Goal: Task Accomplishment & Management: Complete application form

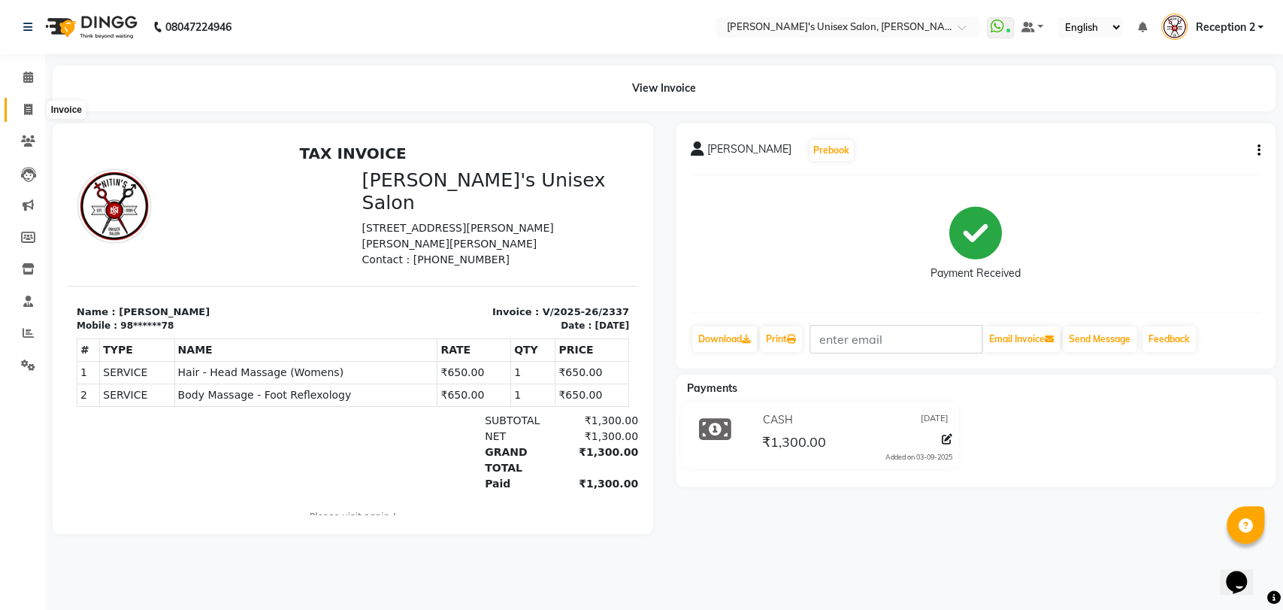
click at [32, 108] on span at bounding box center [28, 109] width 26 height 17
select select "62"
select select "service"
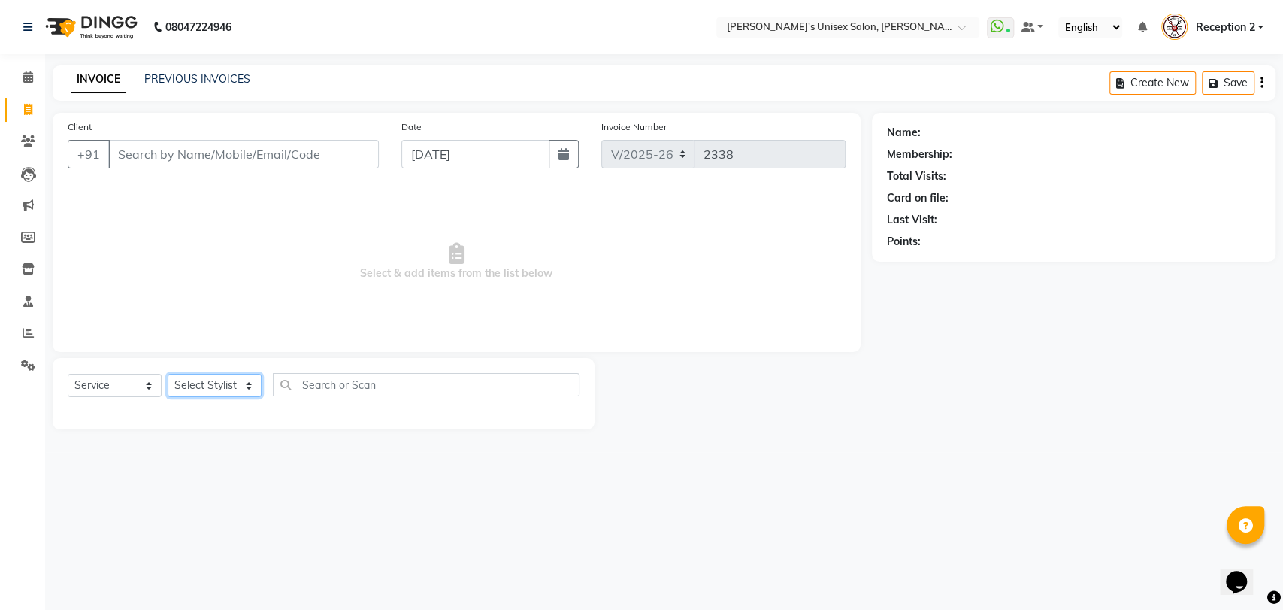
click at [218, 384] on select "Select Stylist Ankita Daisy DEEPA Gauri Meenakshi NEHA Nitin Prajakta Reception…" at bounding box center [215, 385] width 94 height 23
click at [207, 392] on select "Select Stylist Ankita Daisy DEEPA Gauri Meenakshi NEHA Nitin Prajakta Reception…" at bounding box center [215, 385] width 94 height 23
select select "10151"
click at [168, 374] on select "Select Stylist Ankita Daisy DEEPA Gauri Meenakshi NEHA Nitin Prajakta Reception…" at bounding box center [215, 385] width 94 height 23
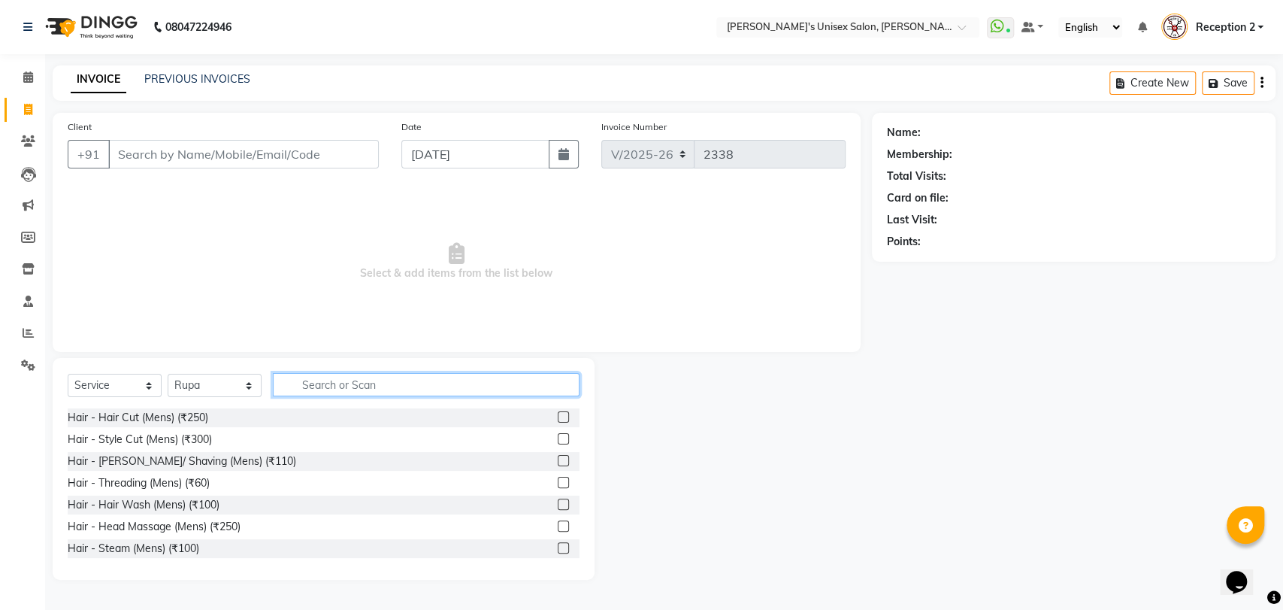
click at [326, 385] on input "text" at bounding box center [426, 384] width 307 height 23
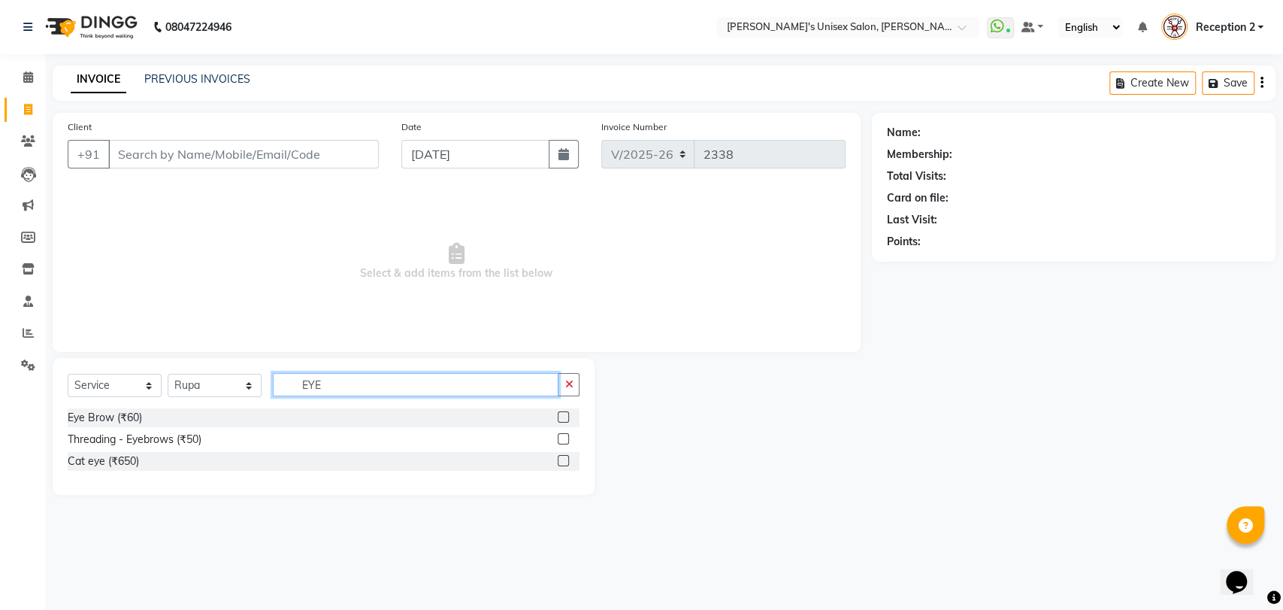
type input "EYE"
click at [205, 434] on div "Threading - Eyebrows (₹50)" at bounding box center [324, 439] width 512 height 19
click at [560, 435] on label at bounding box center [563, 438] width 11 height 11
click at [560, 435] on input "checkbox" at bounding box center [563, 440] width 10 height 10
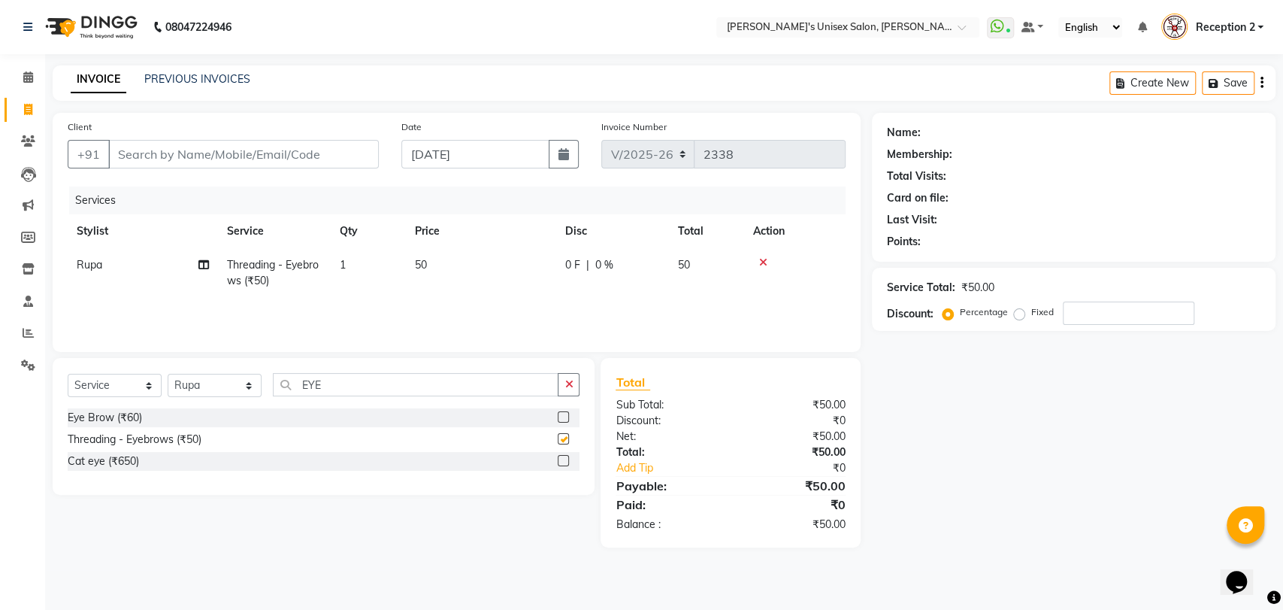
checkbox input "false"
click at [378, 377] on input "EYE" at bounding box center [416, 384] width 286 height 23
type input "E"
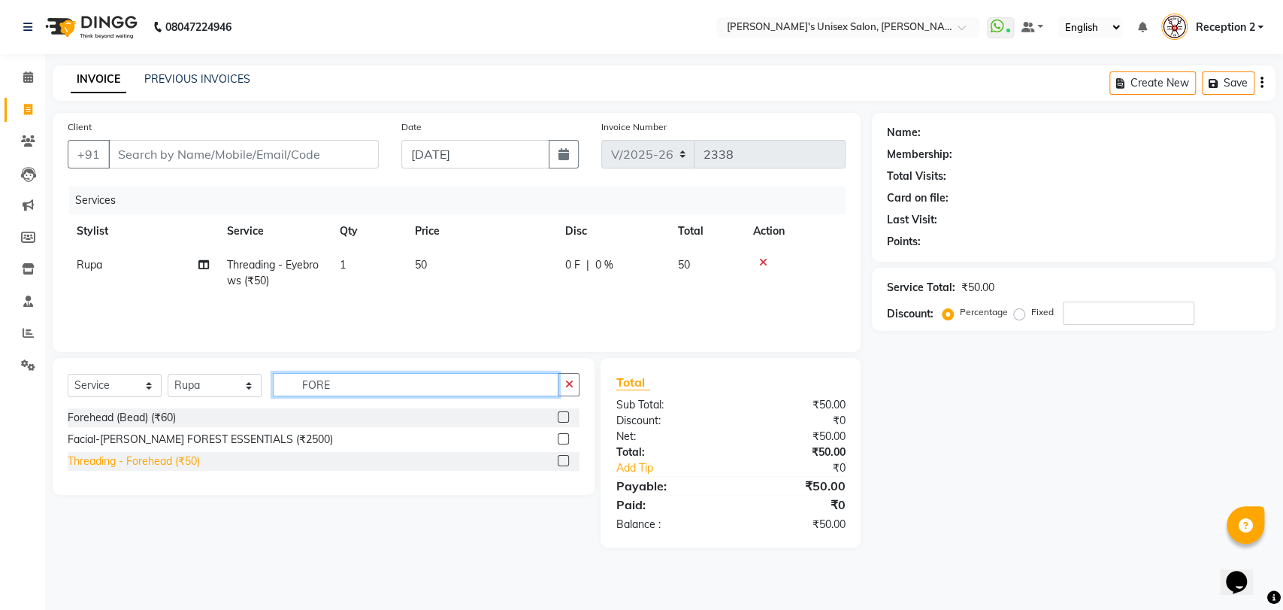
type input "FORE"
click at [189, 461] on div "Threading - Forehead (₹50)" at bounding box center [134, 461] width 132 height 16
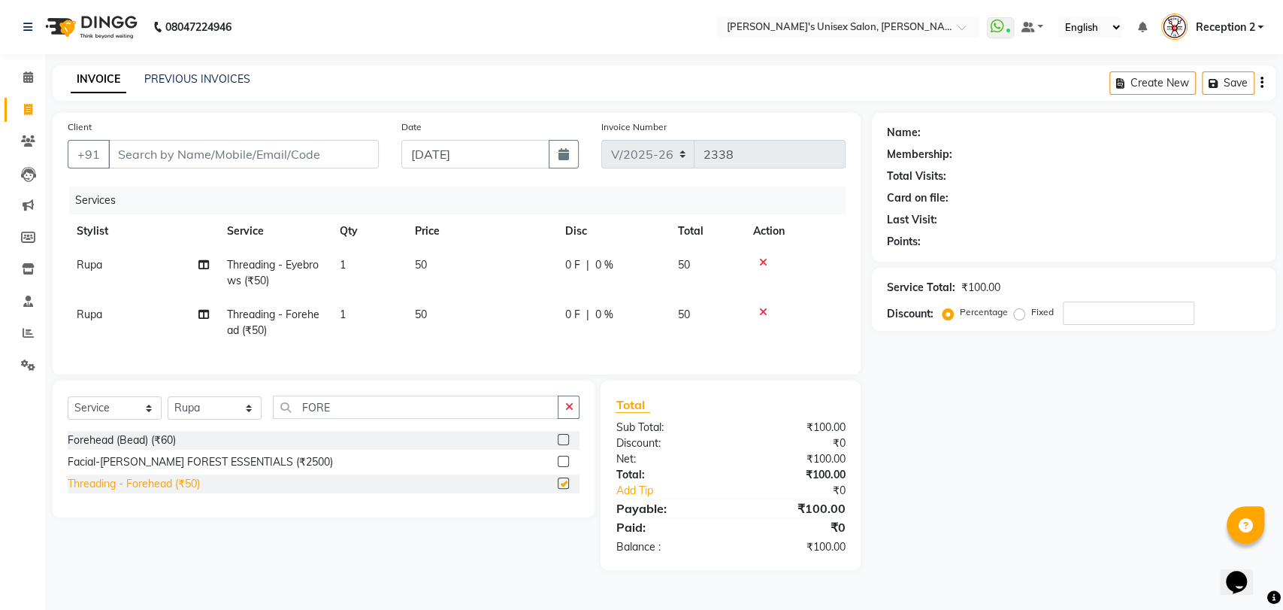
checkbox input "false"
click at [367, 419] on input "FORE" at bounding box center [416, 406] width 286 height 23
type input "F"
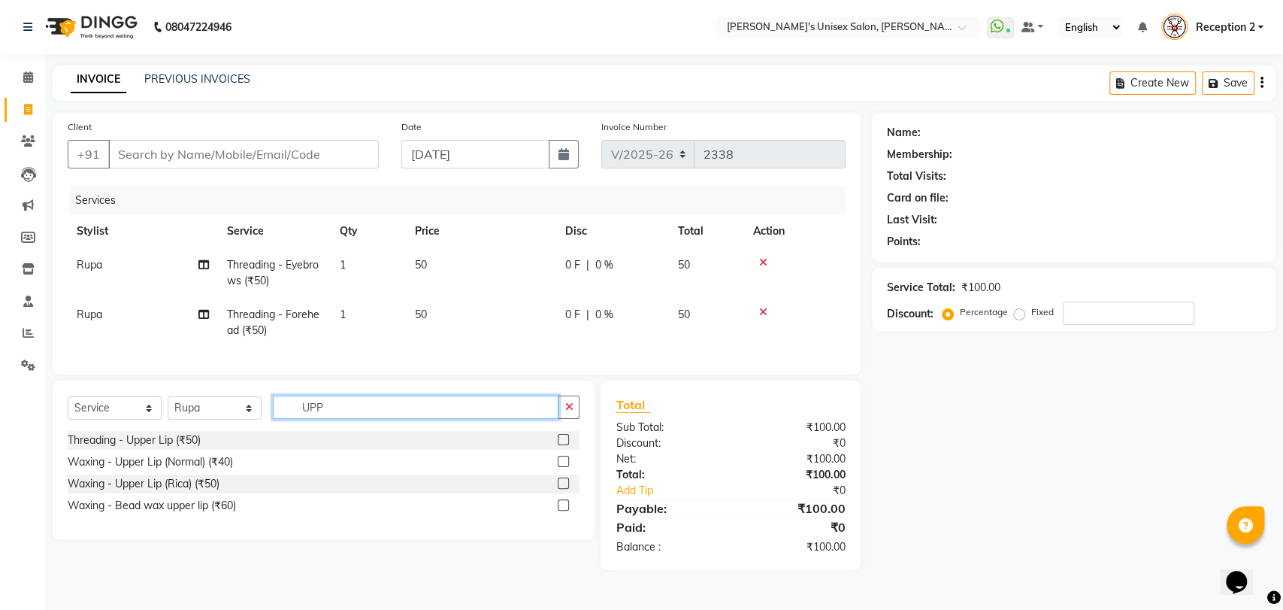
type input "UPP"
click at [563, 445] on label at bounding box center [563, 439] width 11 height 11
click at [563, 445] on input "checkbox" at bounding box center [563, 440] width 10 height 10
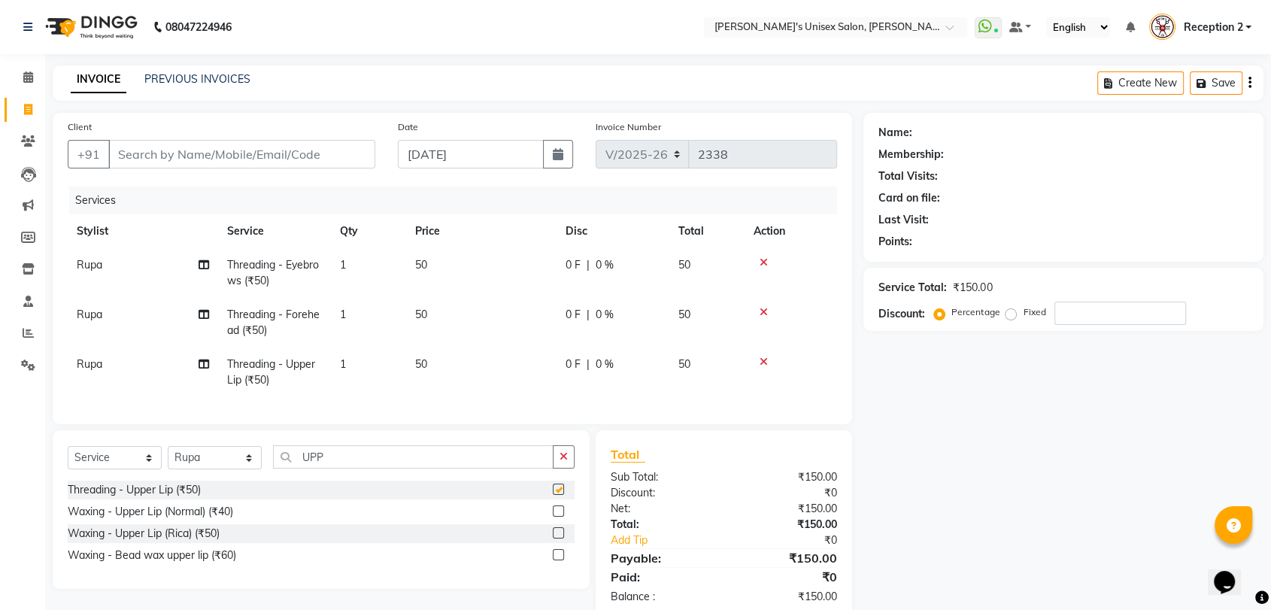
checkbox input "false"
click at [268, 154] on input "Client" at bounding box center [241, 154] width 267 height 29
click at [235, 469] on select "Select Stylist Ankita Daisy DEEPA Gauri Meenakshi NEHA Nitin Prajakta Reception…" at bounding box center [215, 457] width 94 height 23
select select "2426"
click at [168, 459] on select "Select Stylist Ankita Daisy DEEPA Gauri Meenakshi NEHA Nitin Prajakta Reception…" at bounding box center [215, 457] width 94 height 23
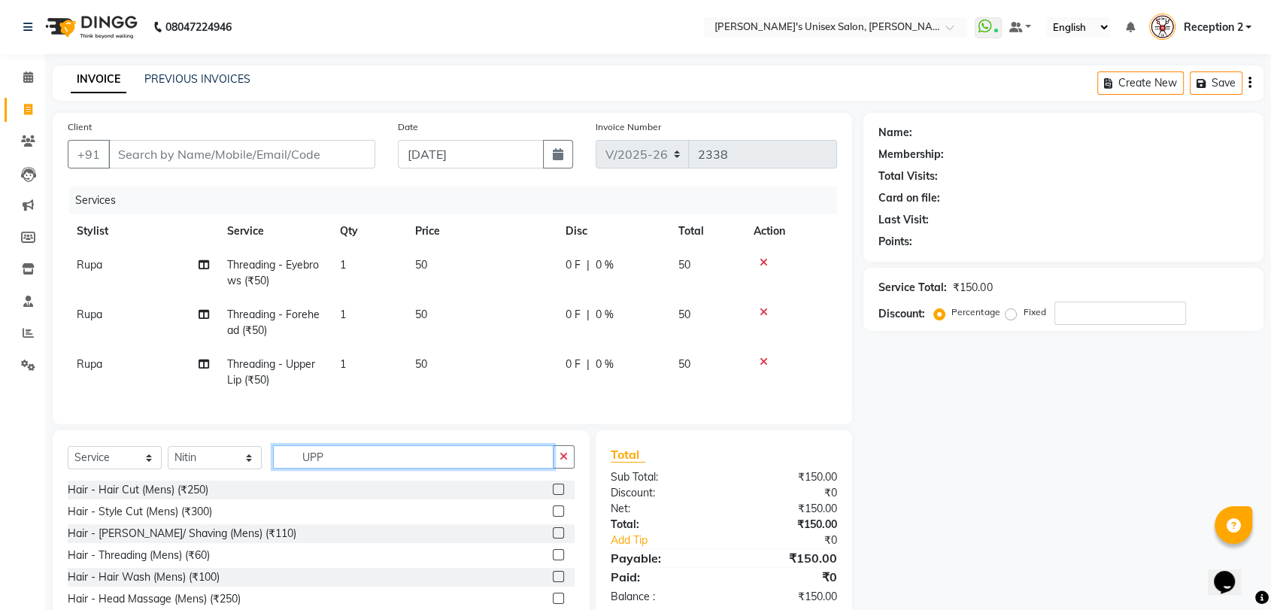
click at [352, 466] on input "UPP" at bounding box center [413, 456] width 280 height 23
type input "U"
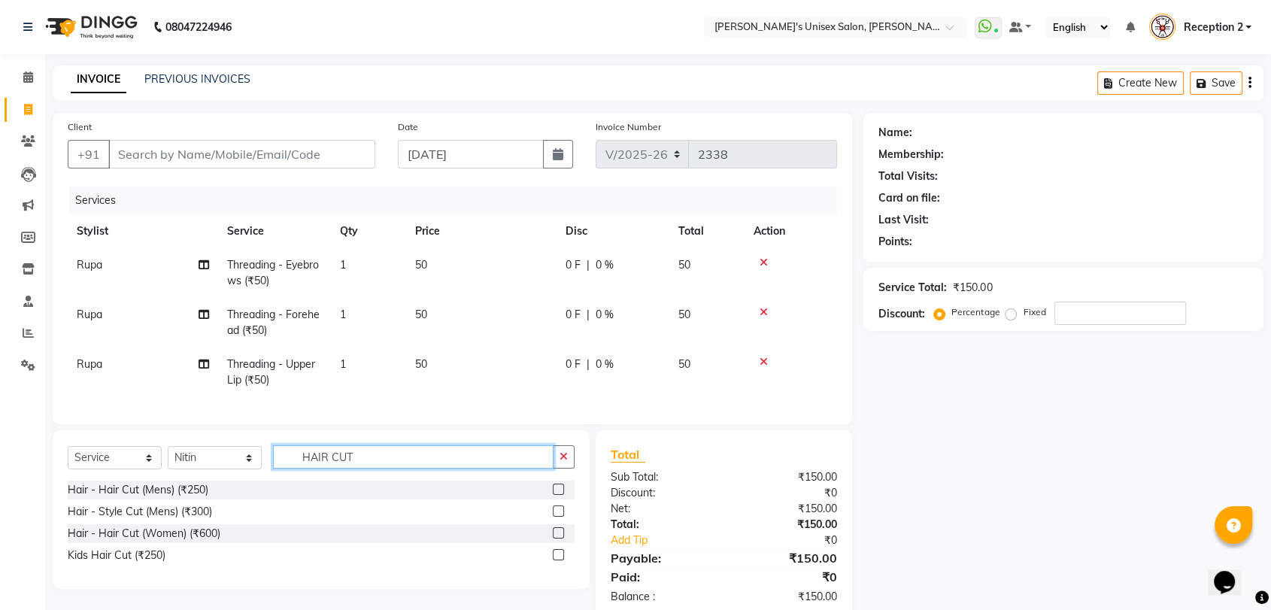
type input "HAIR CUT"
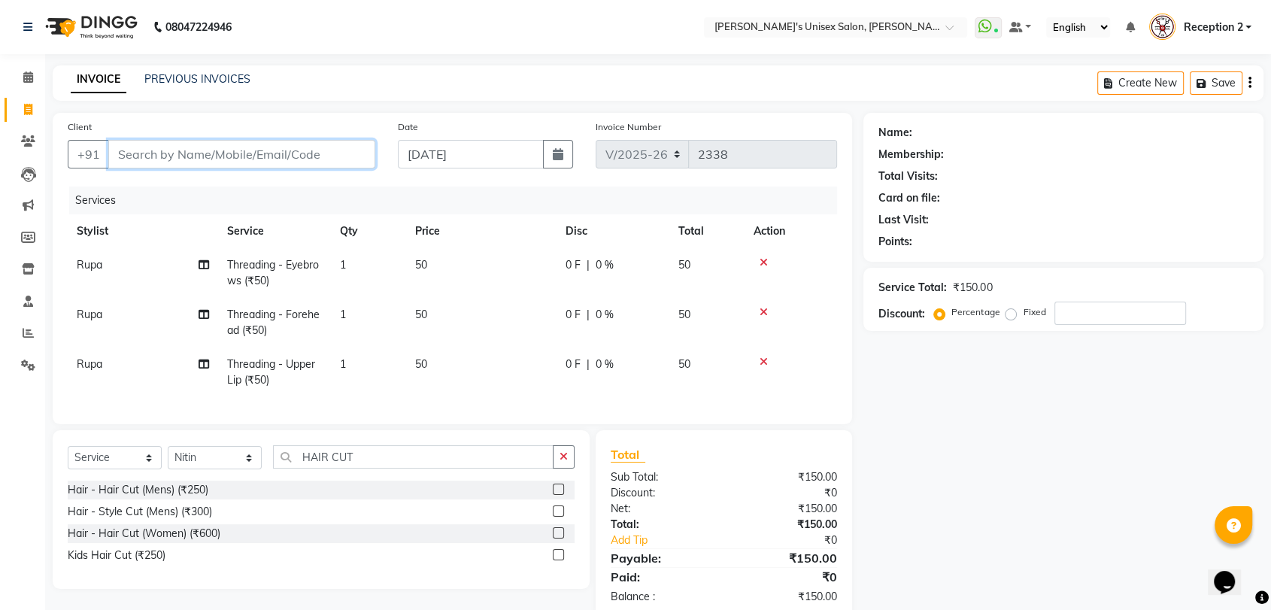
click at [188, 153] on input "Client" at bounding box center [241, 154] width 267 height 29
type input "8"
type input "0"
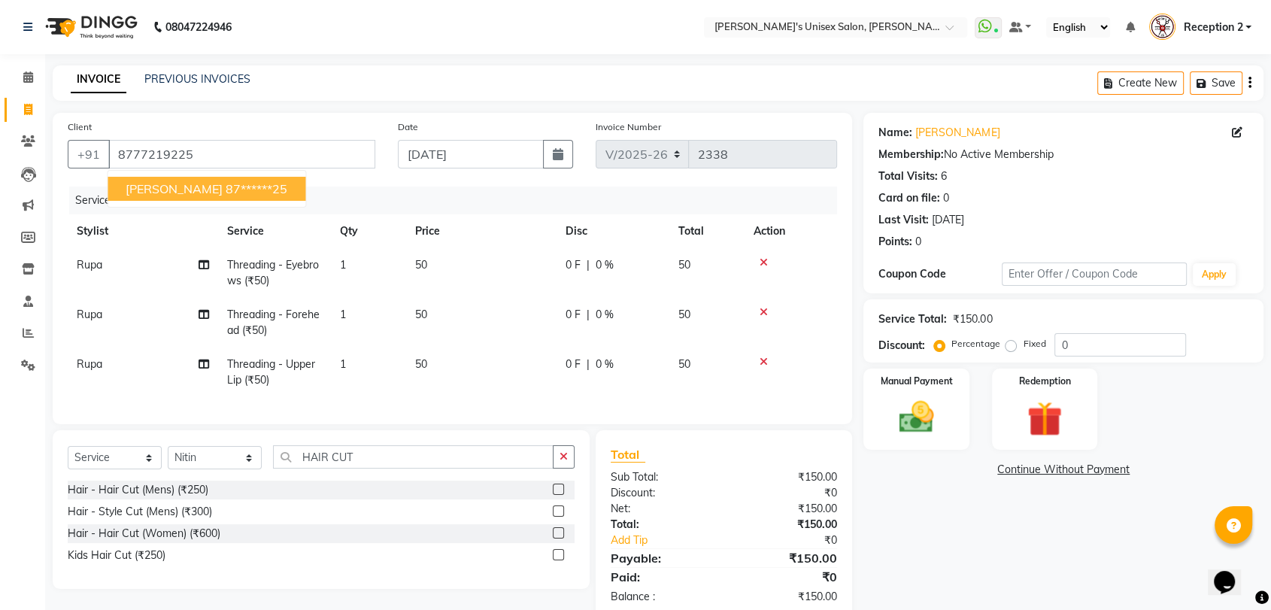
click at [156, 182] on span "SUSHMA TIWARI" at bounding box center [174, 188] width 97 height 15
type input "87******25"
click at [559, 538] on label at bounding box center [558, 532] width 11 height 11
click at [559, 538] on input "checkbox" at bounding box center [558, 534] width 10 height 10
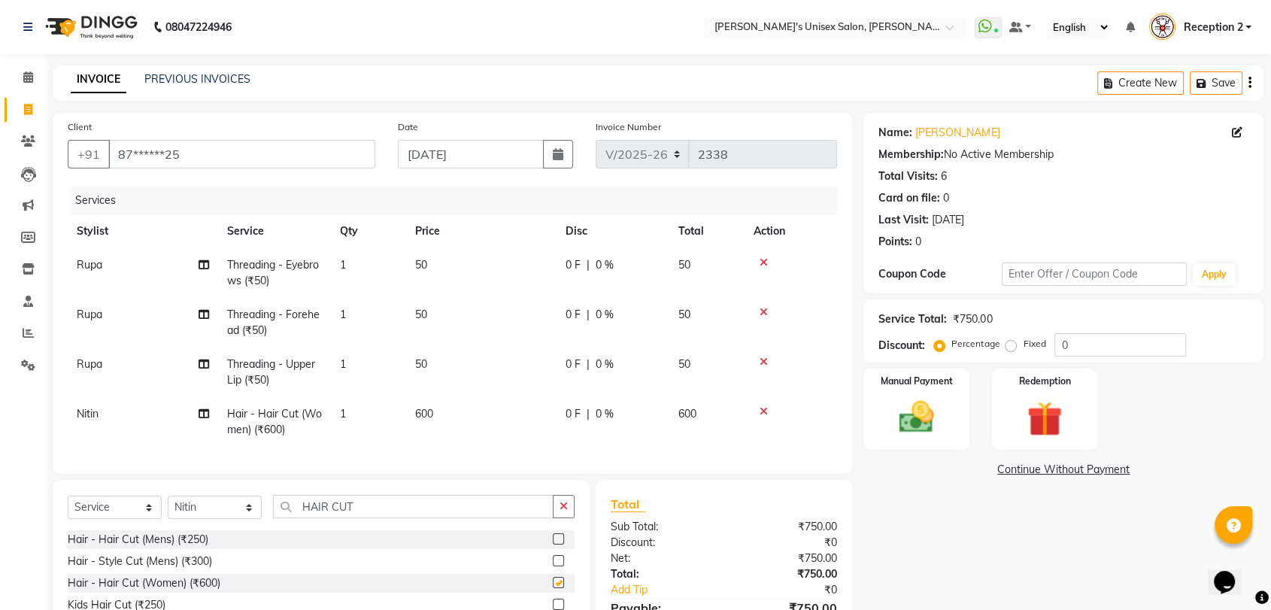
checkbox input "false"
click at [424, 410] on span "600" at bounding box center [424, 414] width 18 height 14
select select "2426"
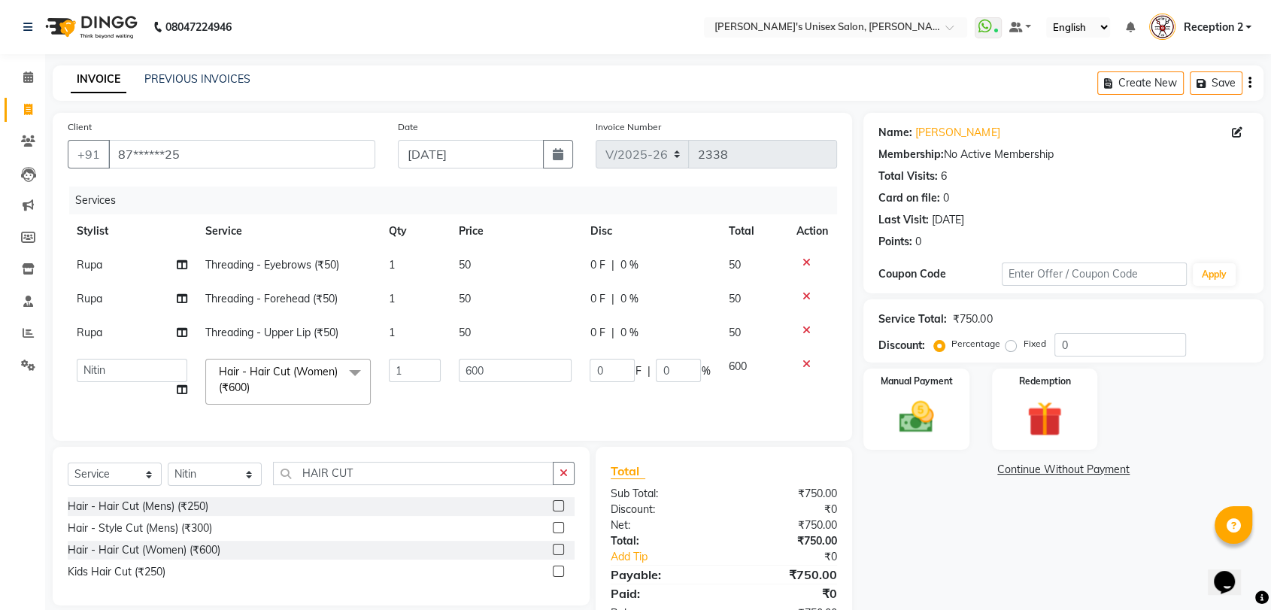
click at [424, 410] on td "1" at bounding box center [415, 382] width 70 height 64
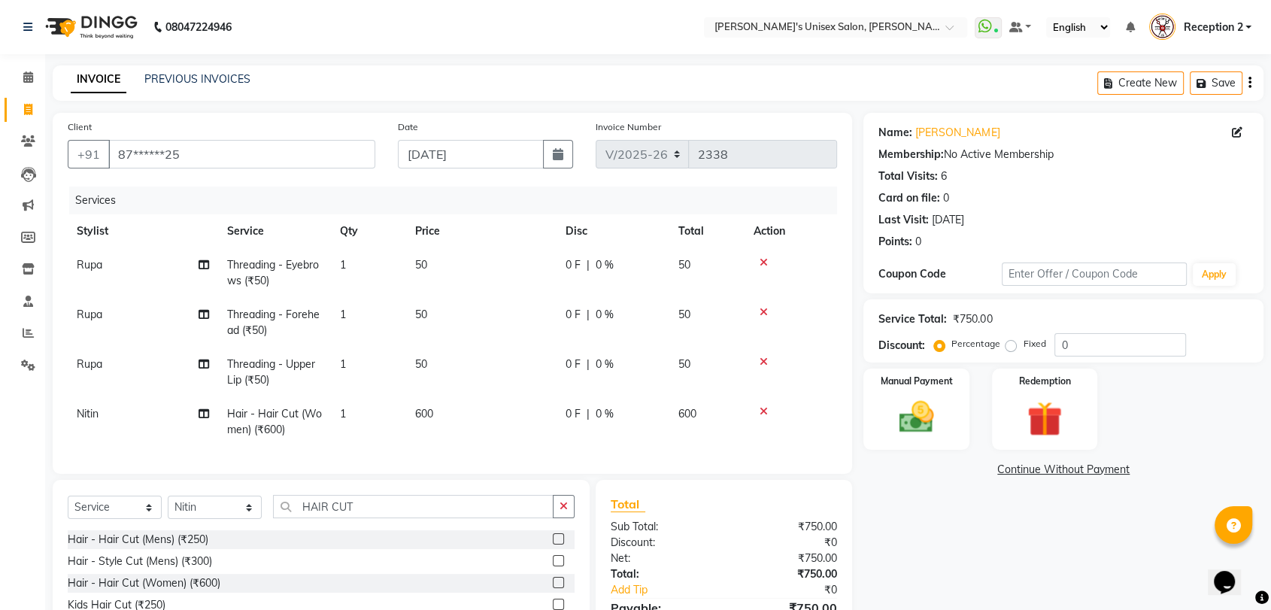
click at [488, 370] on td "50" at bounding box center [481, 372] width 150 height 50
select select "10151"
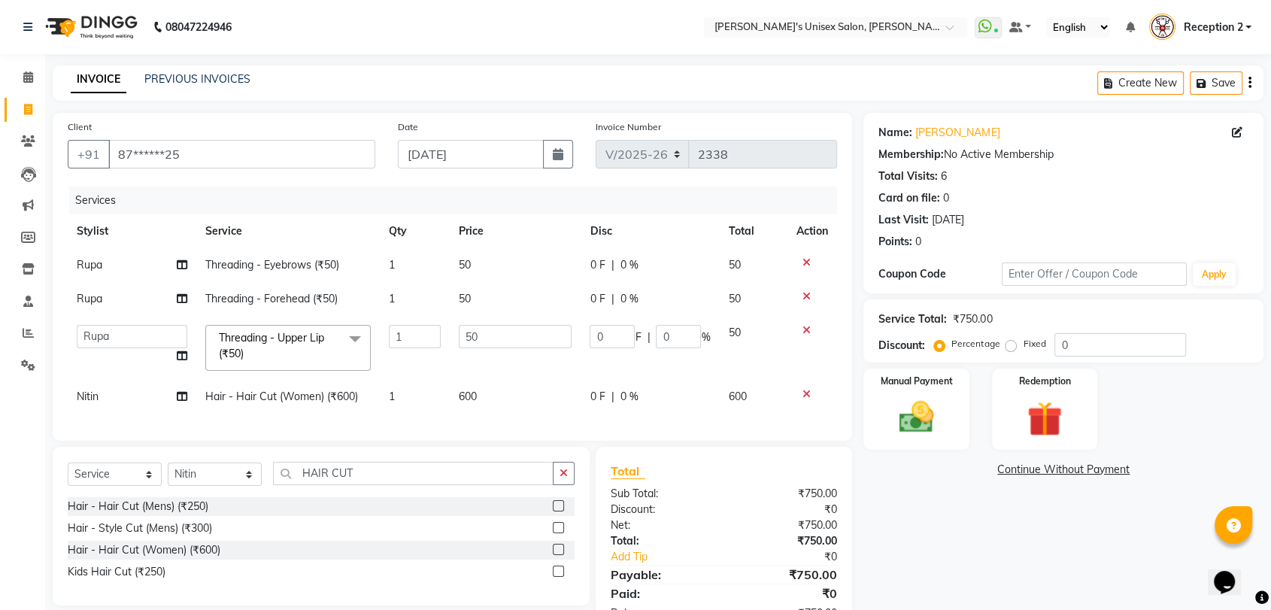
click at [477, 393] on span "600" at bounding box center [468, 396] width 18 height 14
select select "2426"
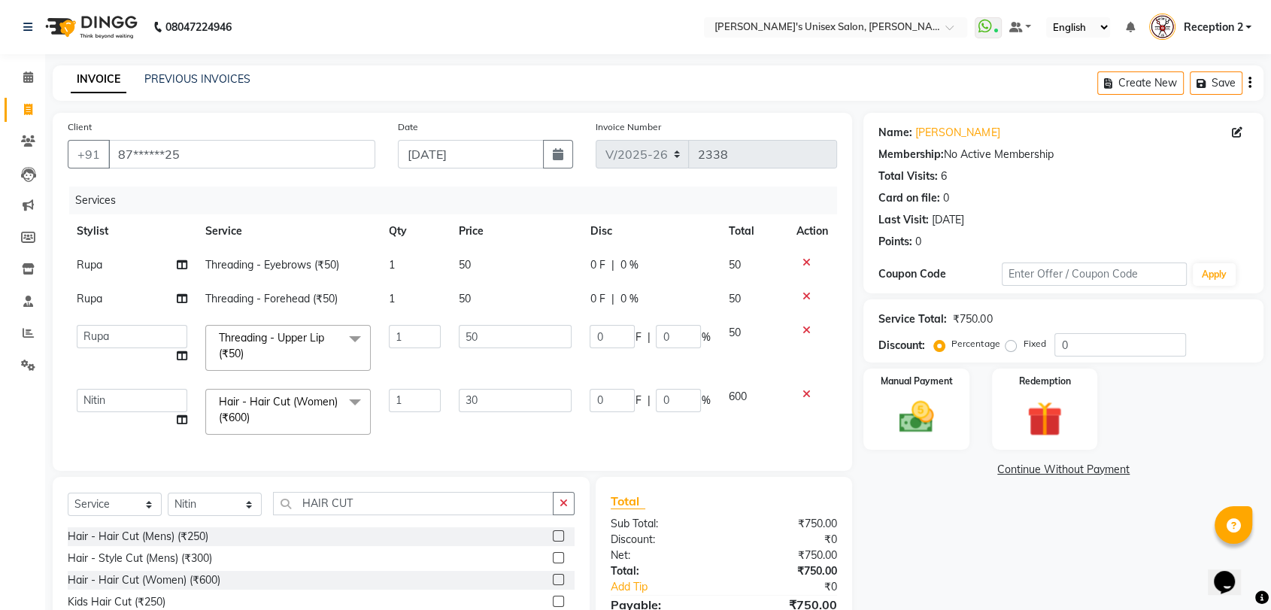
type input "300"
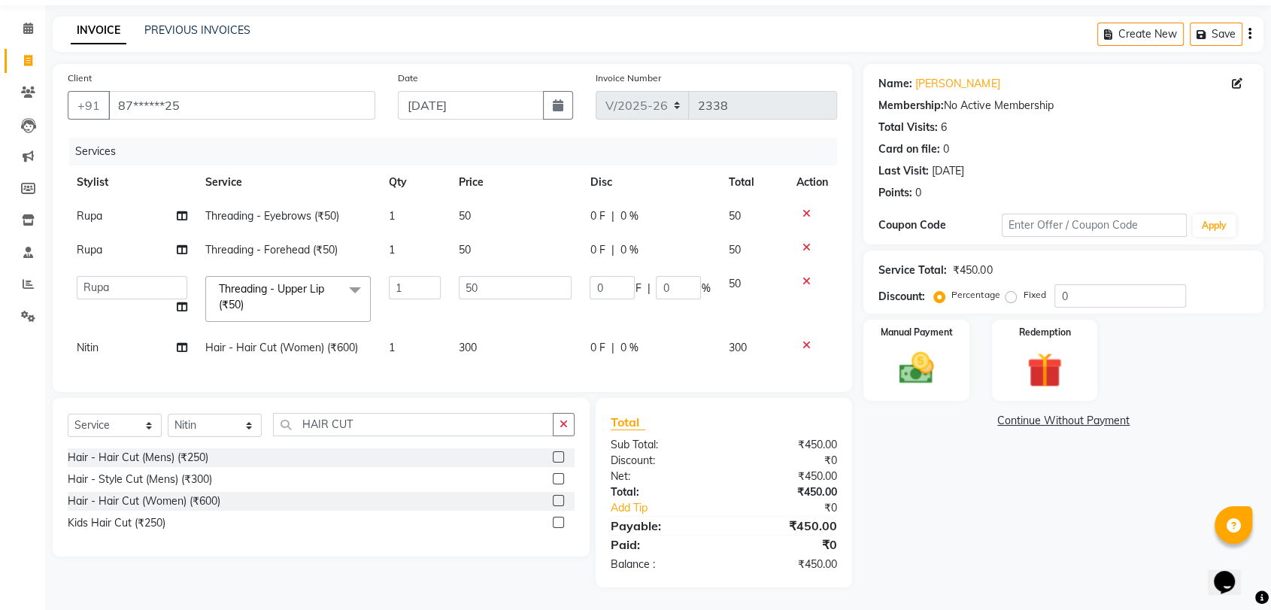
scroll to position [57, 0]
click at [478, 335] on td "300" at bounding box center [516, 348] width 132 height 34
select select "2426"
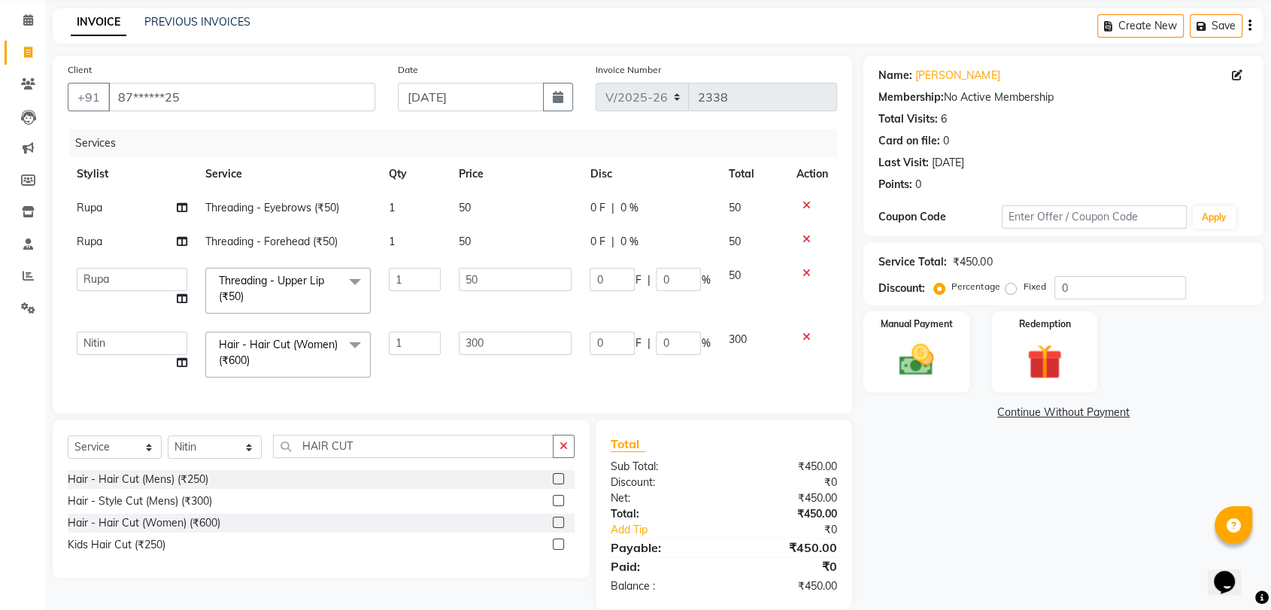
click at [478, 335] on input "300" at bounding box center [516, 343] width 114 height 23
type input "250"
click at [969, 549] on div "Name: Sushma Tiwari Membership: No Active Membership Total Visits: 6 Card on fi…" at bounding box center [1068, 332] width 411 height 553
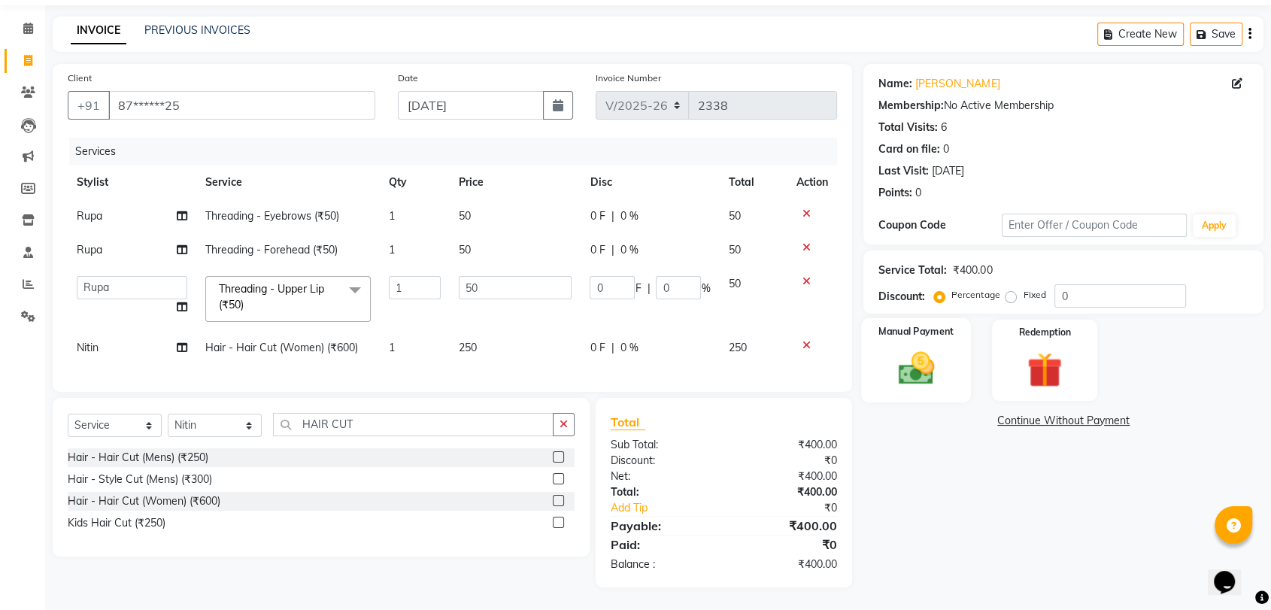
click at [941, 353] on img at bounding box center [915, 368] width 59 height 42
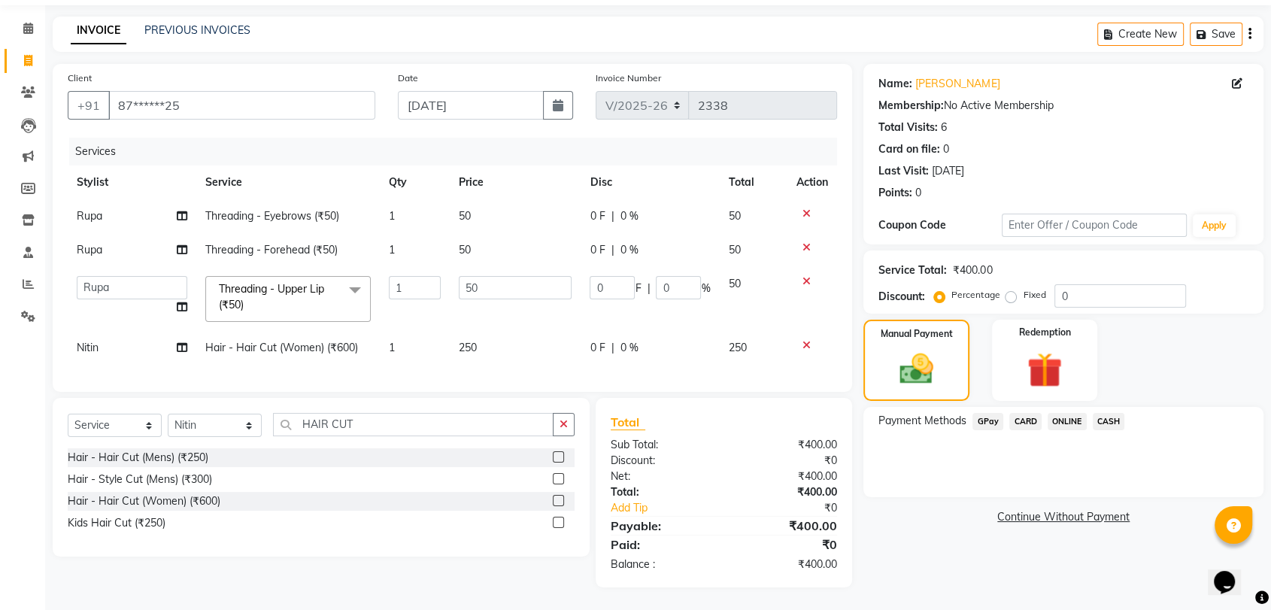
click at [1113, 413] on span "CASH" at bounding box center [1108, 421] width 32 height 17
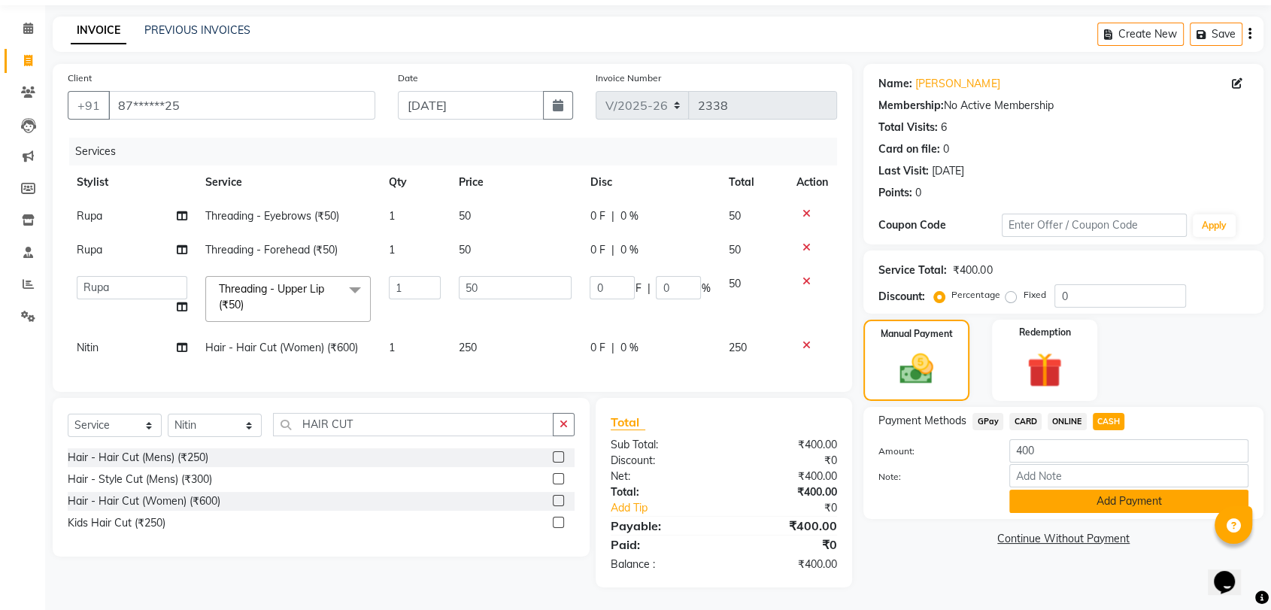
click at [1142, 497] on button "Add Payment" at bounding box center [1128, 500] width 239 height 23
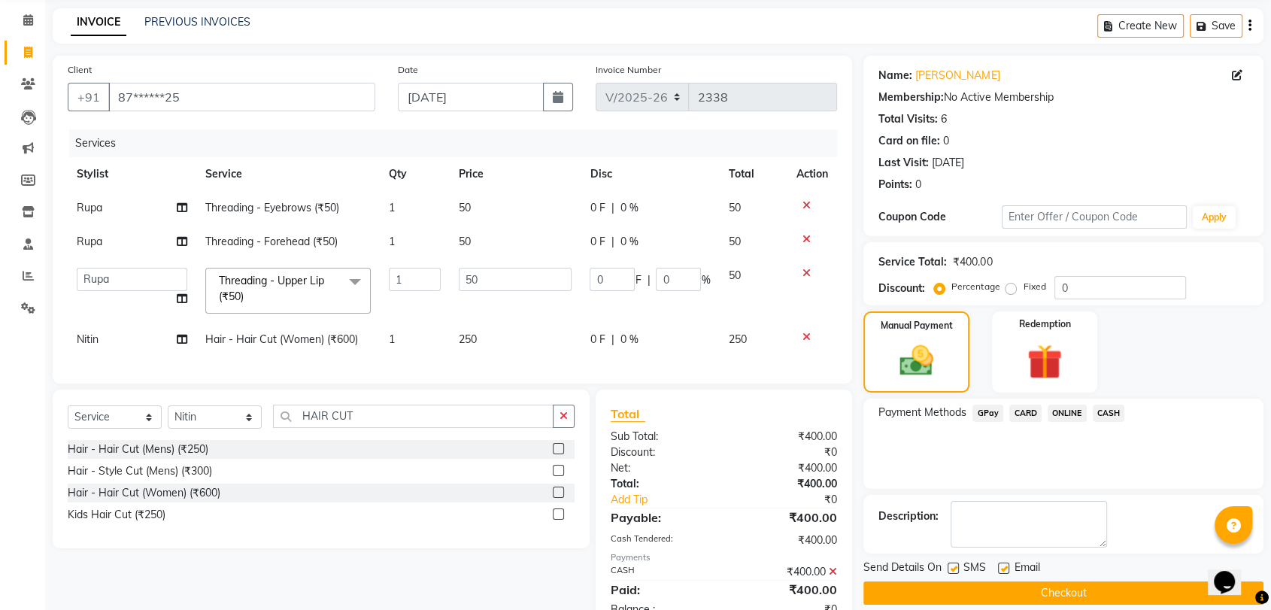
click at [1095, 586] on button "Checkout" at bounding box center [1063, 592] width 400 height 23
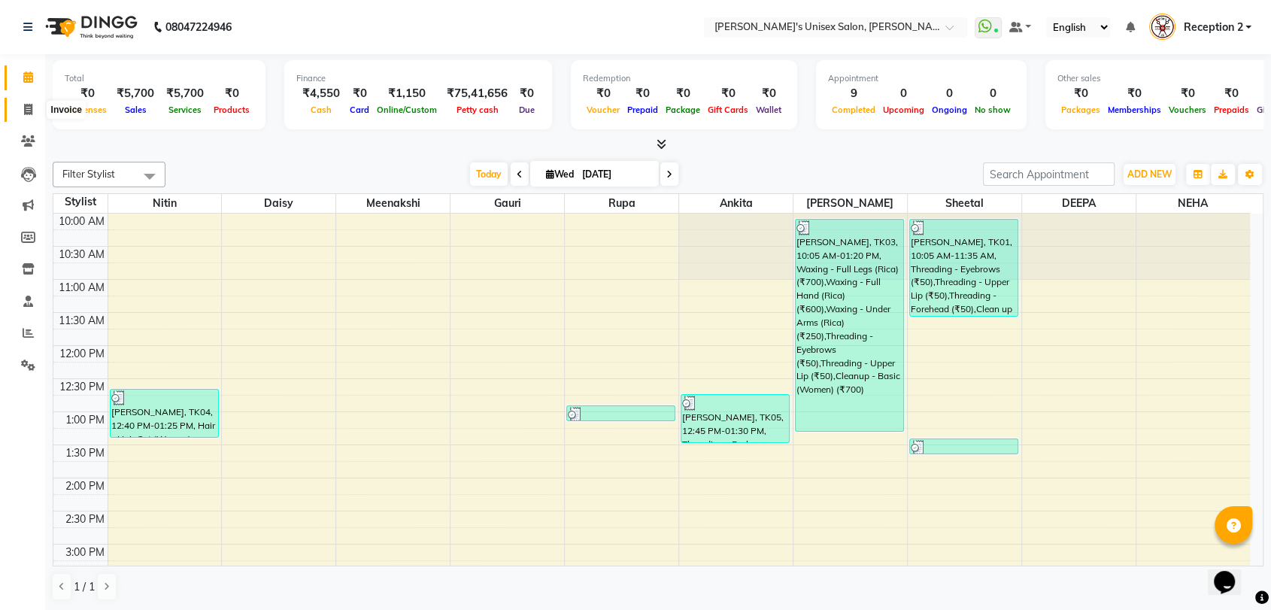
click at [30, 114] on icon at bounding box center [28, 109] width 8 height 11
select select "service"
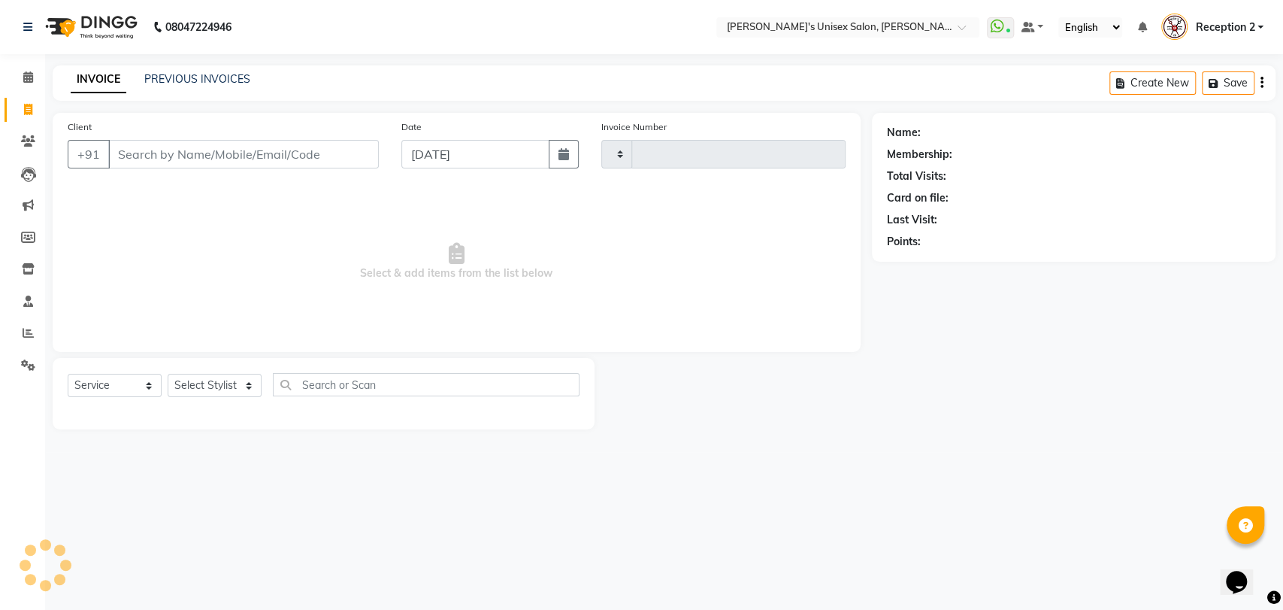
type input "2338"
select select "62"
click at [217, 389] on select "Select Stylist Ankita Daisy DEEPA Gauri Meenakshi NEHA Nitin Prajakta Reception…" at bounding box center [215, 385] width 94 height 23
select select "10151"
click at [168, 374] on select "Select Stylist Ankita Daisy DEEPA Gauri Meenakshi NEHA Nitin Prajakta Reception…" at bounding box center [215, 385] width 94 height 23
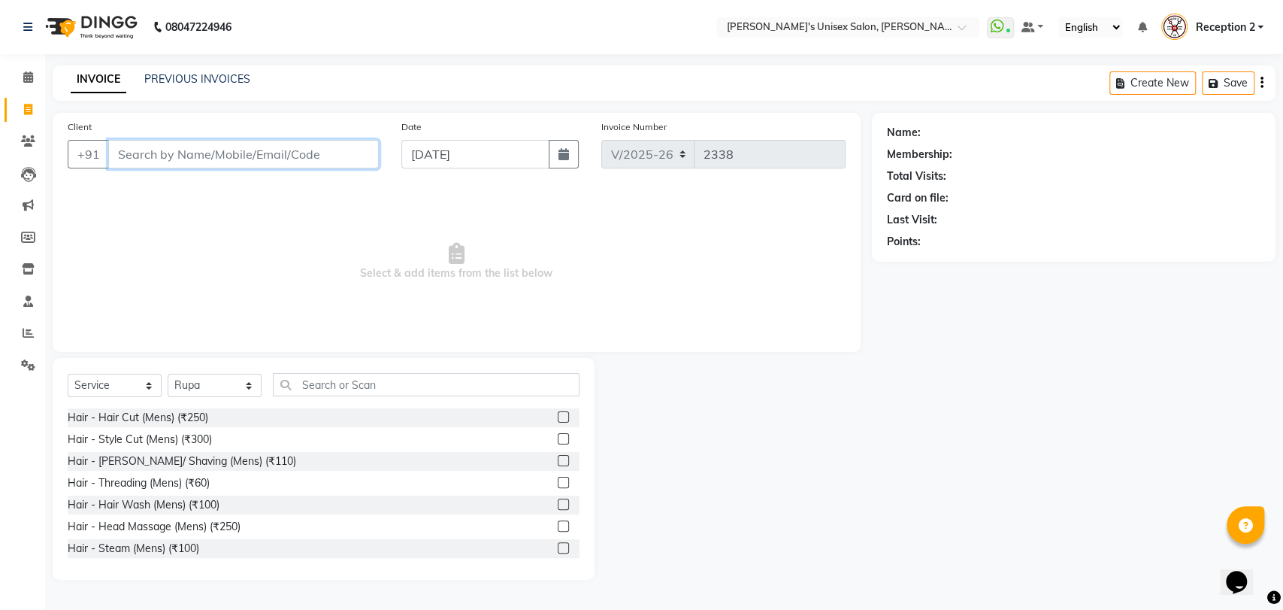
click at [163, 154] on input "Client" at bounding box center [243, 154] width 271 height 29
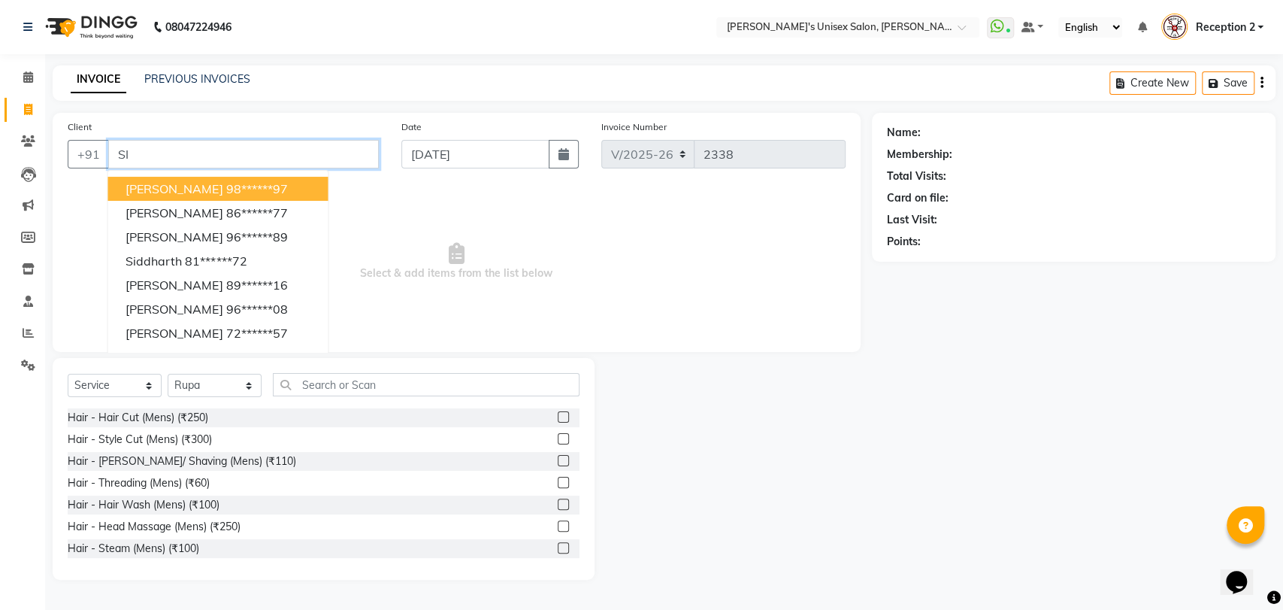
type input "S"
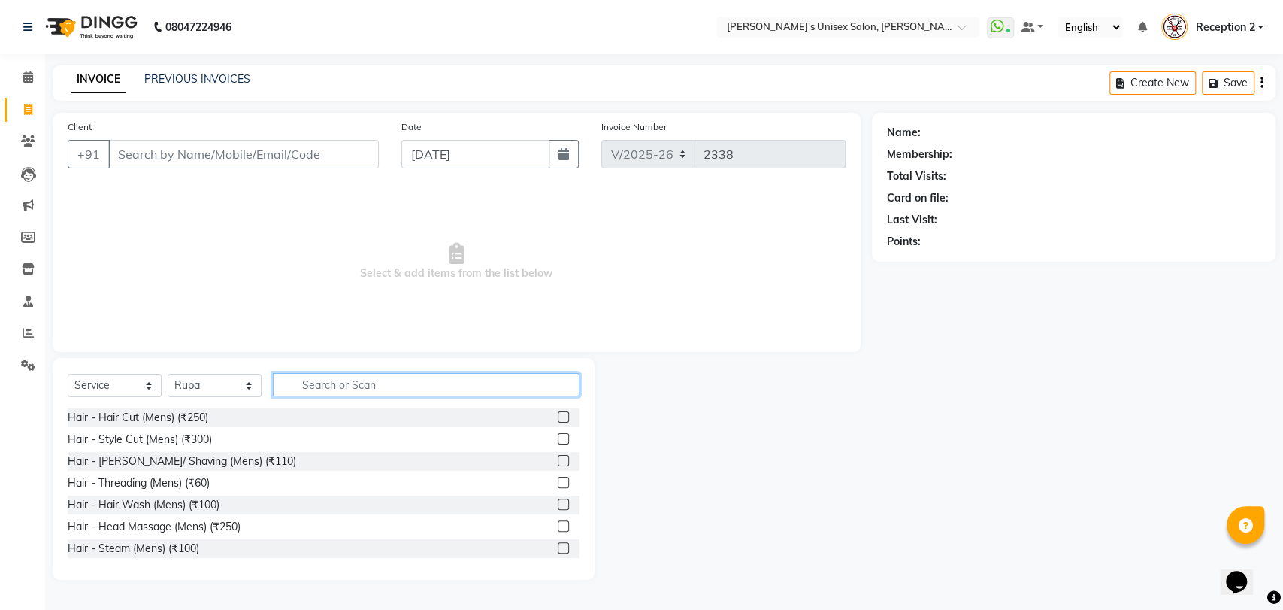
click at [334, 383] on input "text" at bounding box center [426, 384] width 307 height 23
click at [347, 380] on input "text" at bounding box center [426, 384] width 307 height 23
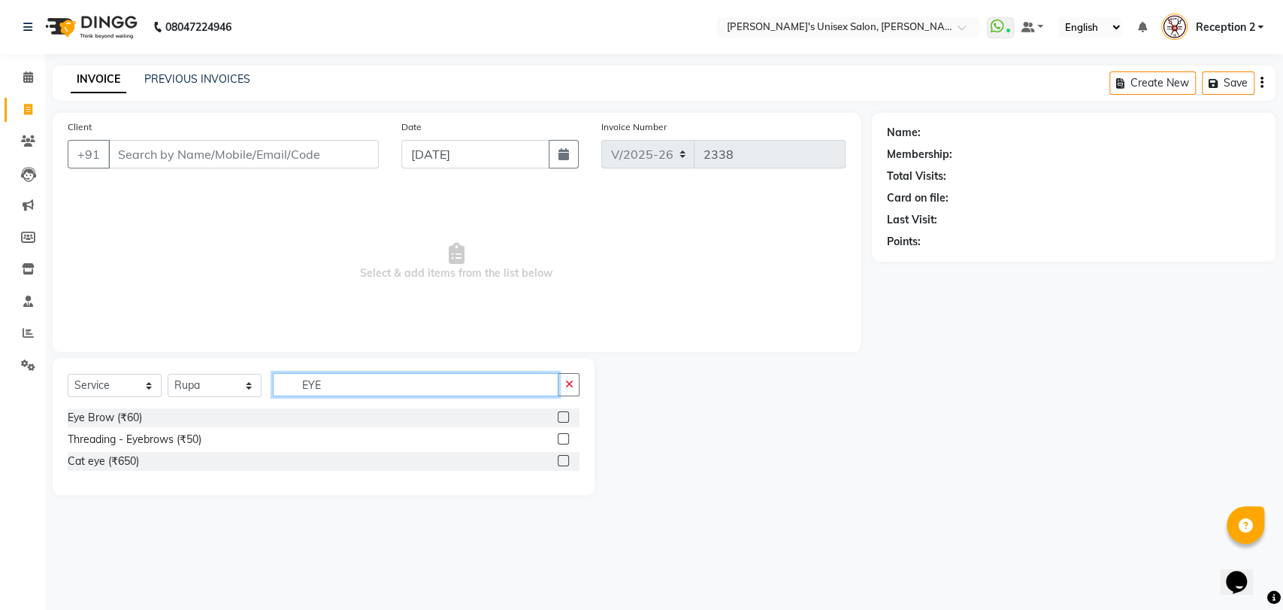
type input "EYE"
click at [220, 439] on div "Threading - Eyebrows (₹50)" at bounding box center [324, 439] width 512 height 19
click at [565, 435] on label at bounding box center [563, 438] width 11 height 11
click at [565, 435] on input "checkbox" at bounding box center [563, 440] width 10 height 10
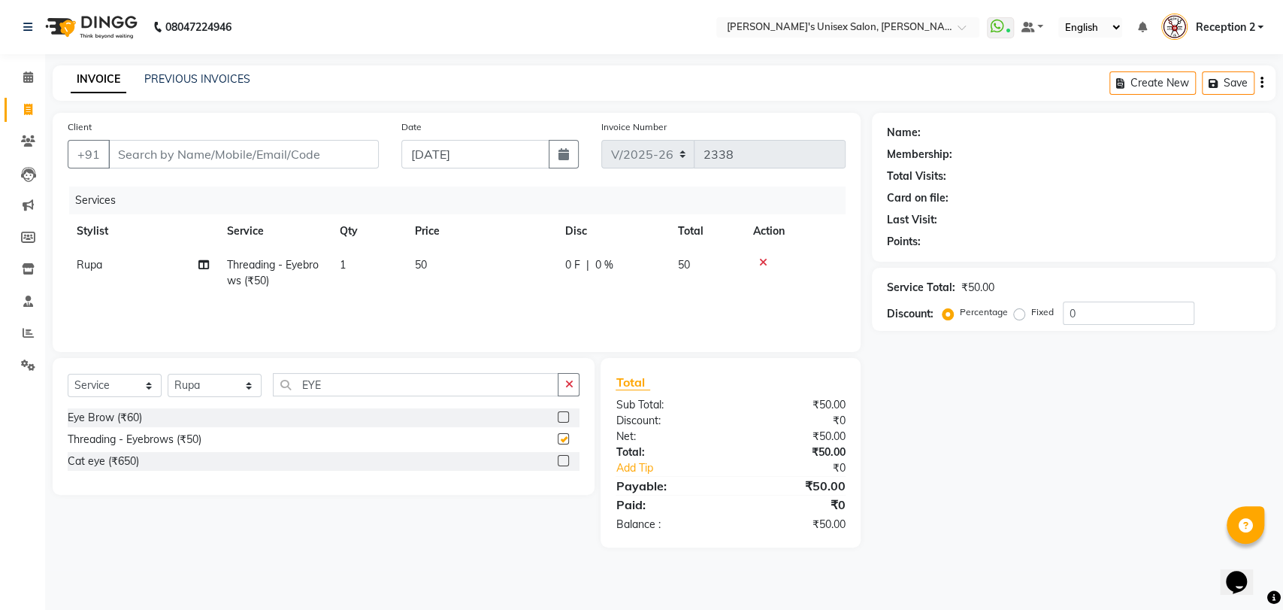
checkbox input "false"
click at [373, 389] on input "EYE" at bounding box center [416, 384] width 286 height 23
type input "E"
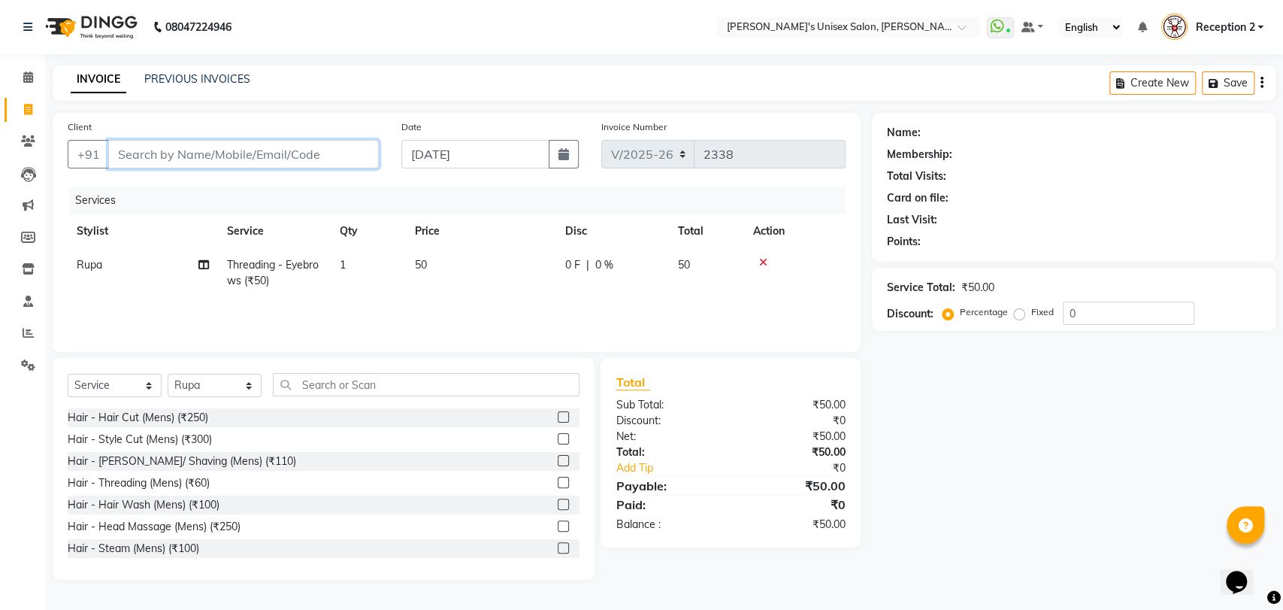
click at [194, 158] on input "Client" at bounding box center [243, 154] width 271 height 29
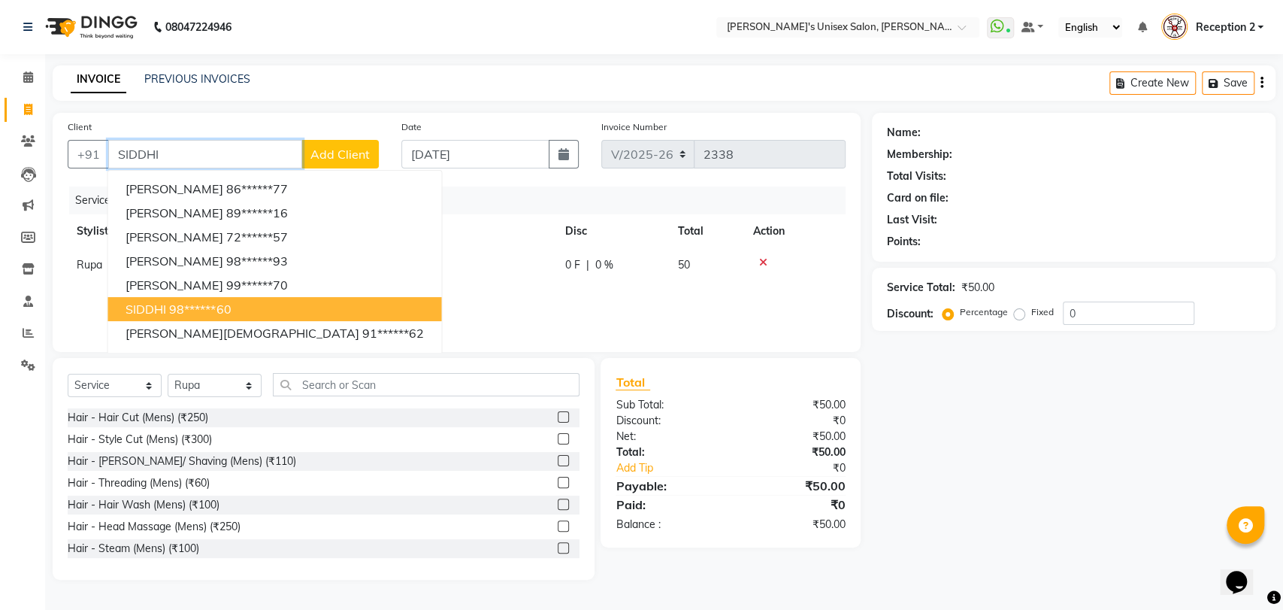
type input "SIDDHI"
click at [361, 383] on input "text" at bounding box center [426, 384] width 307 height 23
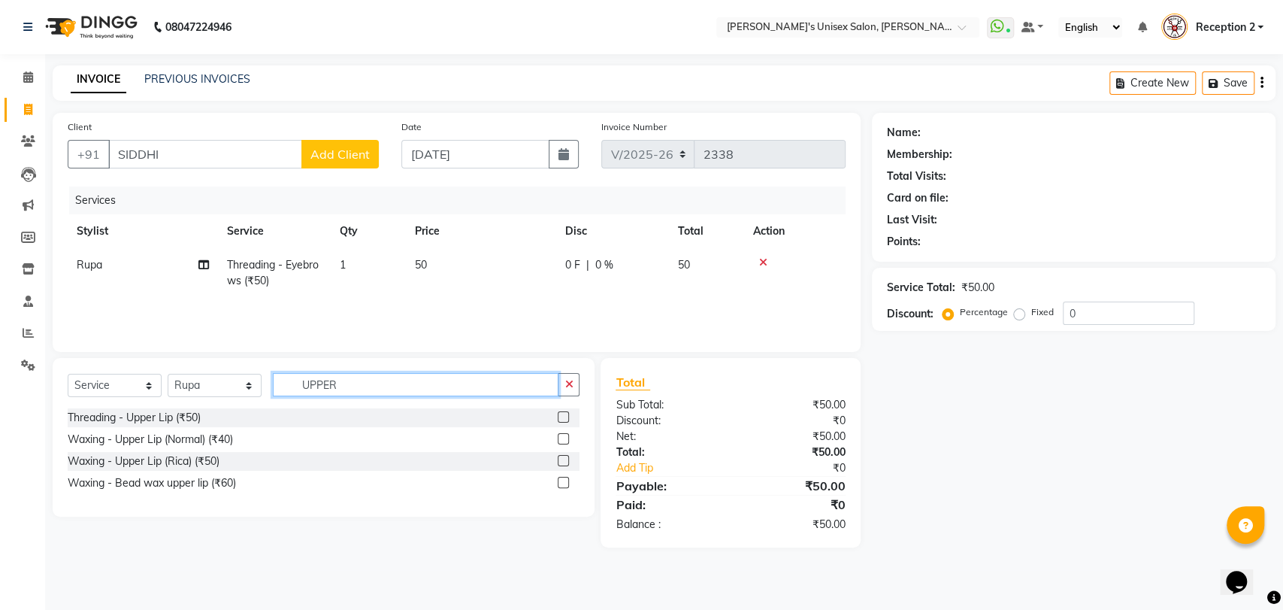
type input "UPPER"
click at [565, 417] on label at bounding box center [563, 416] width 11 height 11
click at [565, 417] on input "checkbox" at bounding box center [563, 418] width 10 height 10
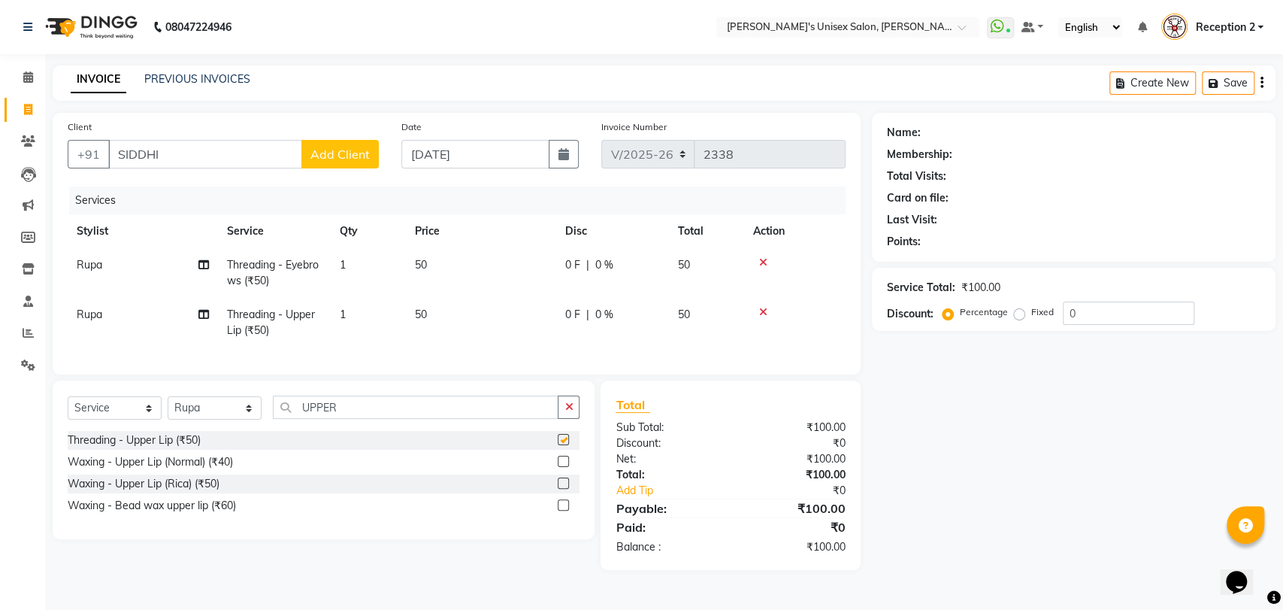
checkbox input "false"
click at [762, 311] on icon at bounding box center [763, 312] width 8 height 11
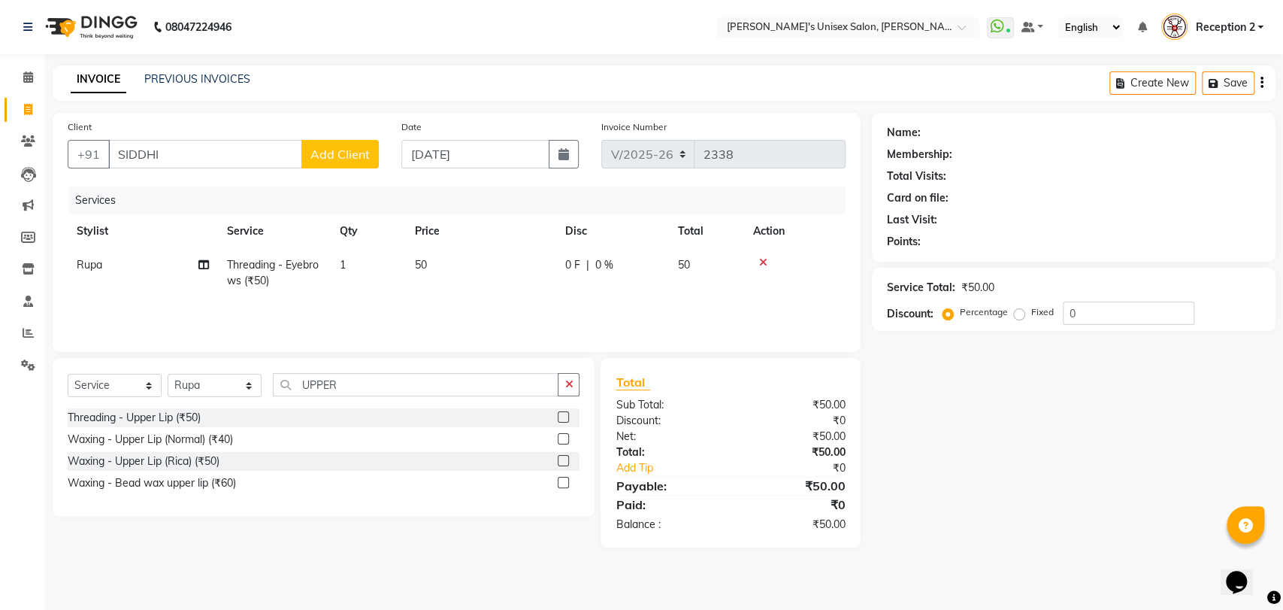
click at [564, 483] on label at bounding box center [563, 482] width 11 height 11
click at [564, 483] on input "checkbox" at bounding box center [563, 483] width 10 height 10
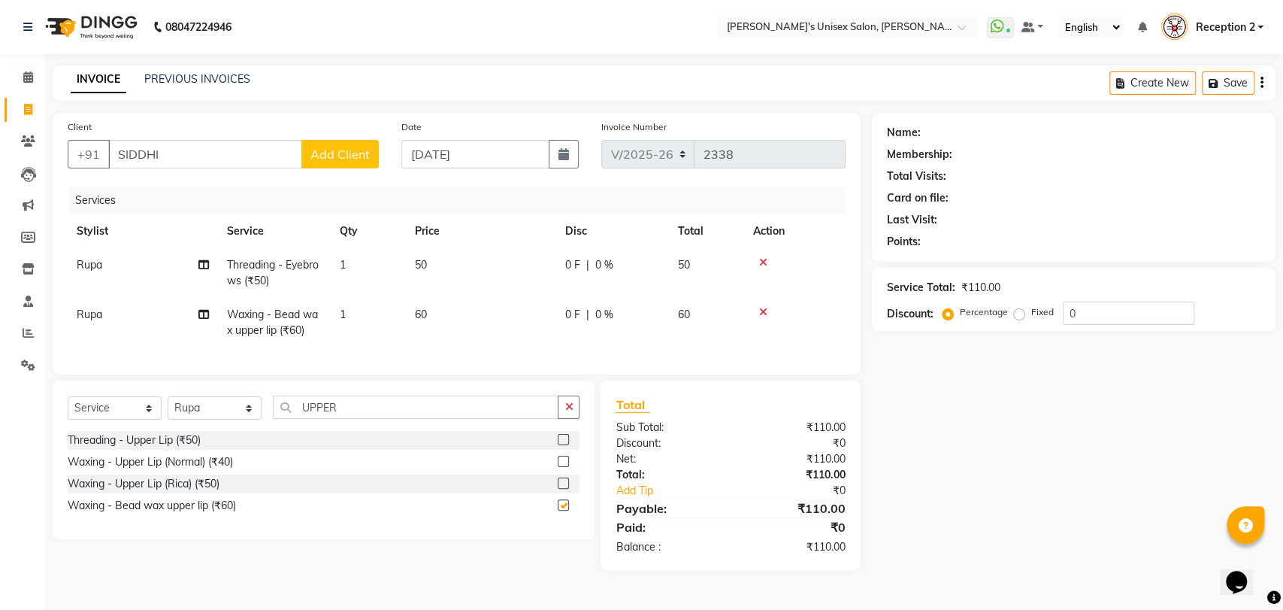
checkbox input "false"
click at [231, 160] on input "SIDDHI" at bounding box center [205, 154] width 194 height 29
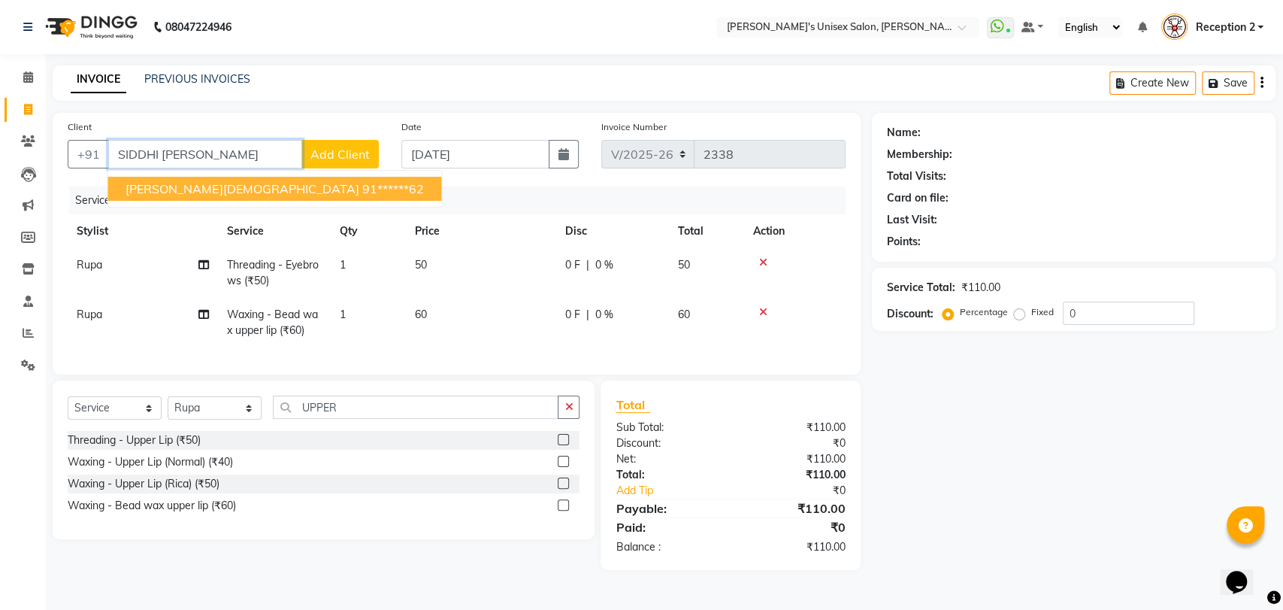
click at [204, 183] on span "SIDDHI JEDHE" at bounding box center [242, 188] width 233 height 15
type input "91******62"
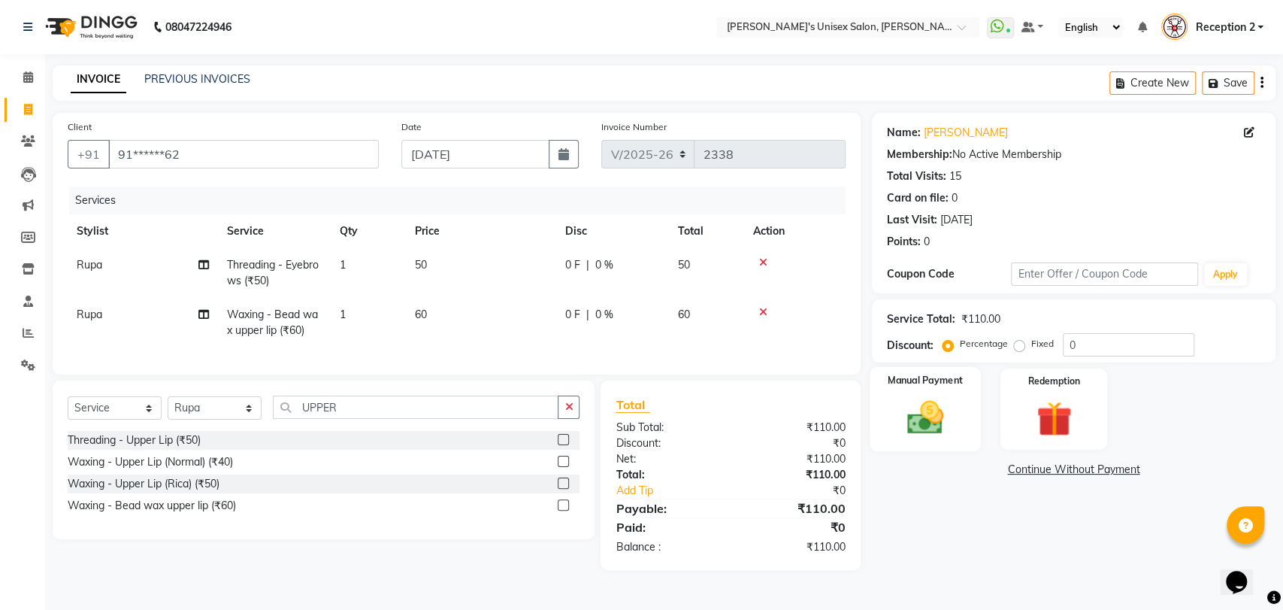
click at [928, 443] on div "Manual Payment" at bounding box center [925, 409] width 111 height 85
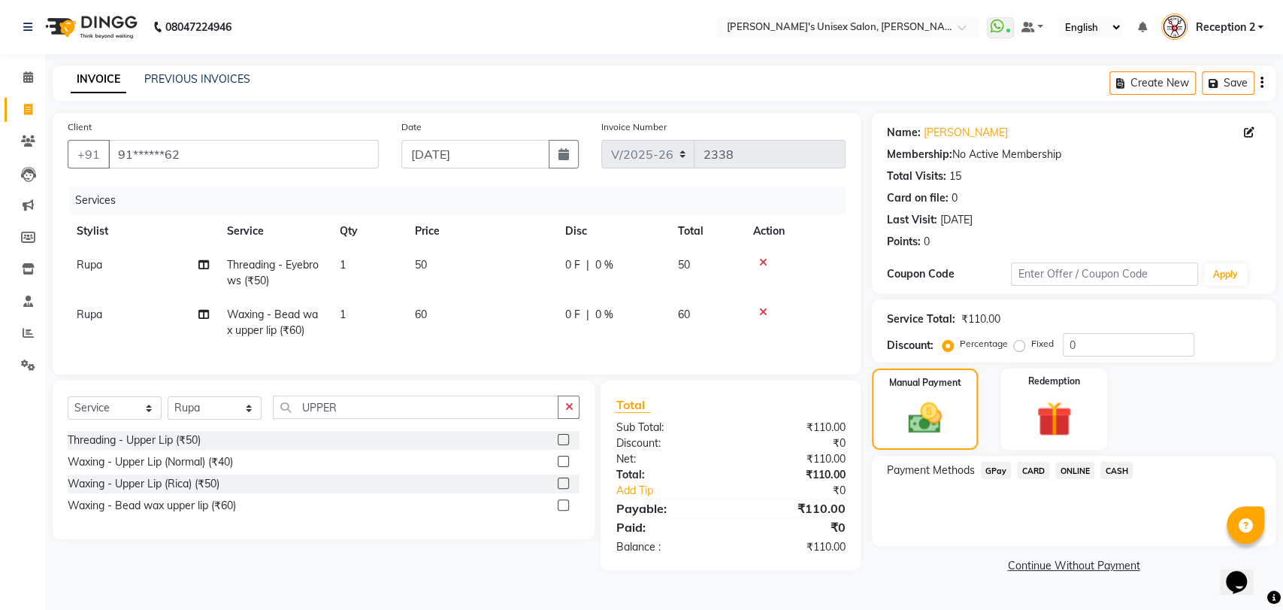
click at [920, 553] on div "Name: Siddhi Jedhe Membership: No Active Membership Total Visits: 15 Card on fi…" at bounding box center [1079, 345] width 415 height 464
click at [994, 472] on span "GPay" at bounding box center [996, 470] width 31 height 17
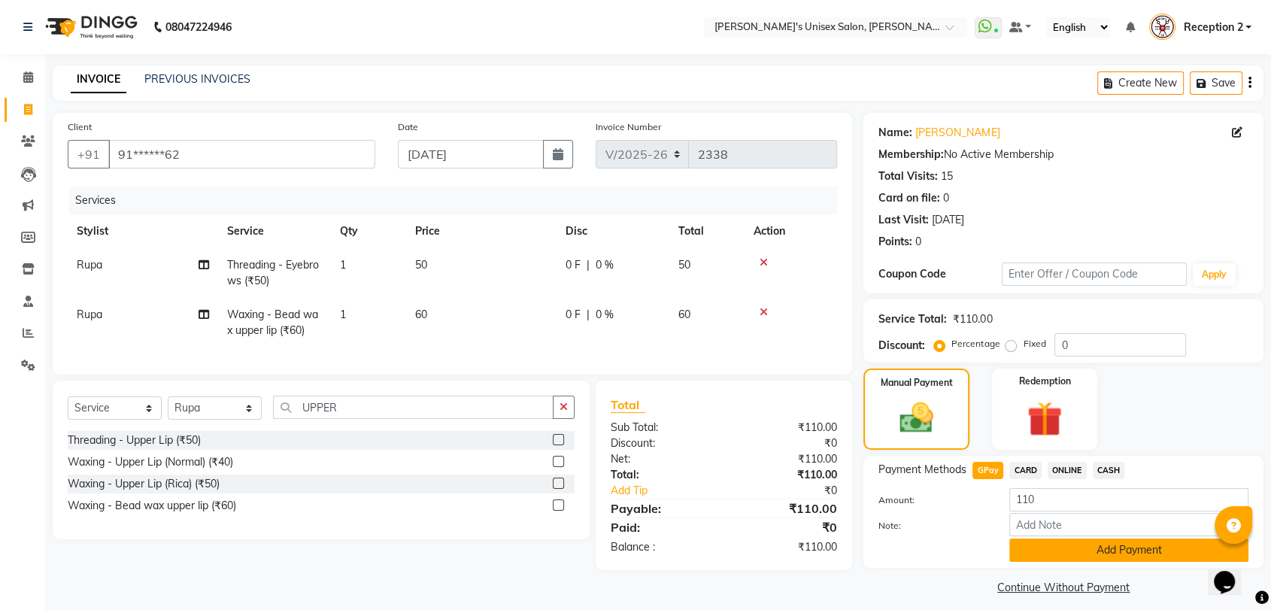
click at [1141, 555] on button "Add Payment" at bounding box center [1128, 549] width 239 height 23
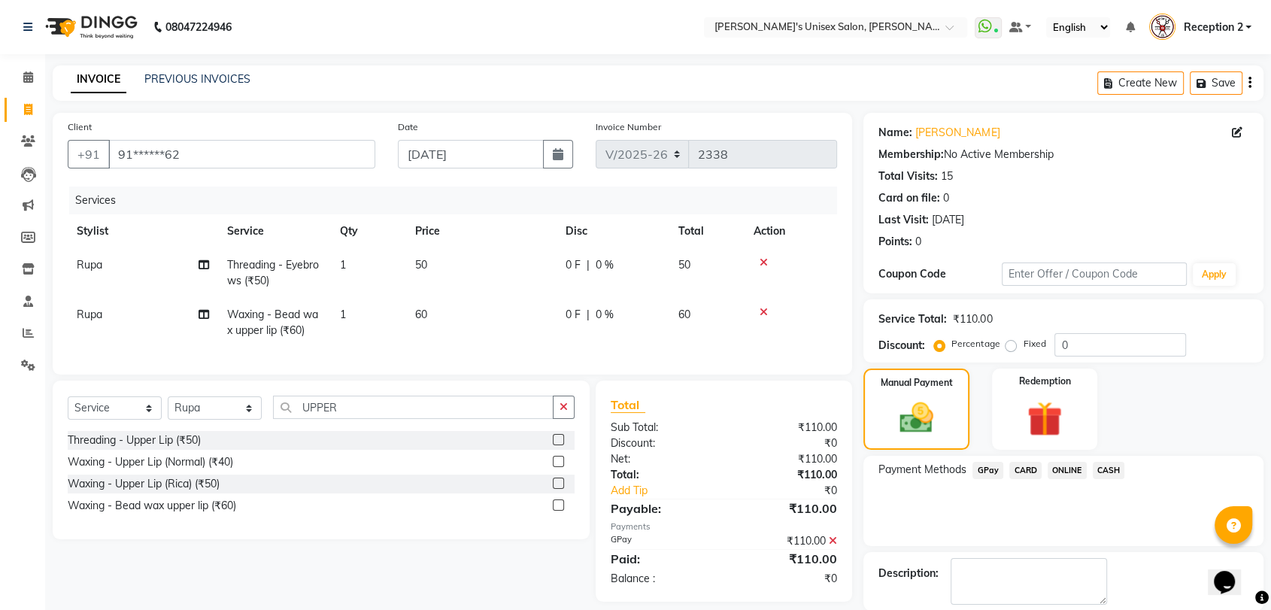
scroll to position [74, 0]
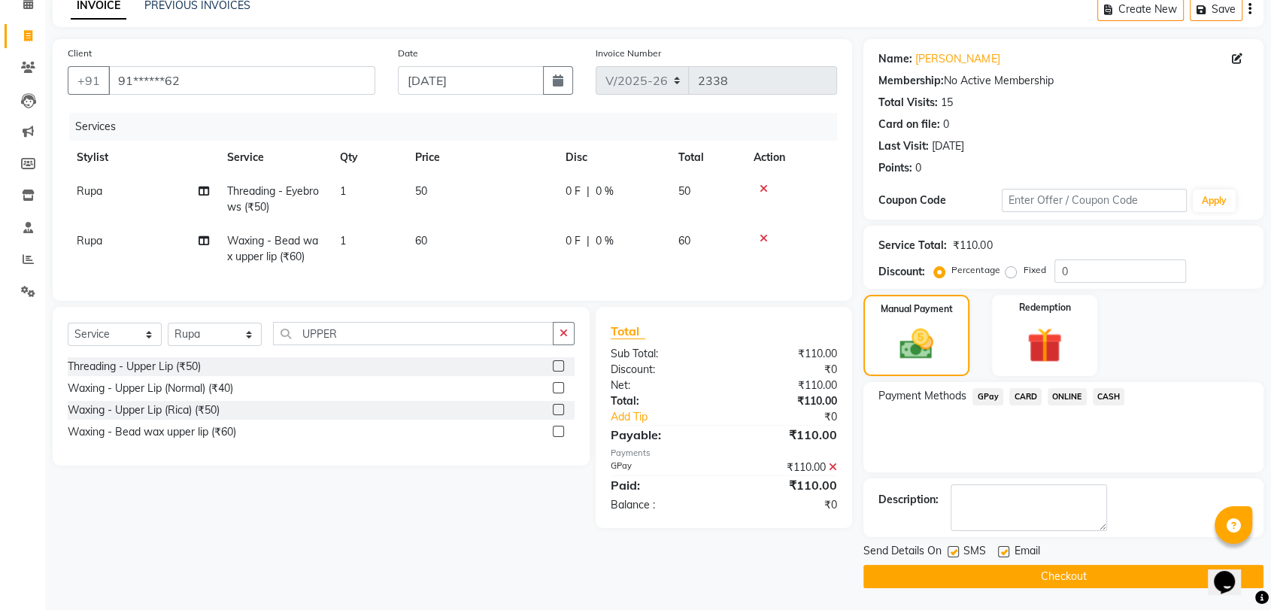
click at [1095, 574] on button "Checkout" at bounding box center [1063, 576] width 400 height 23
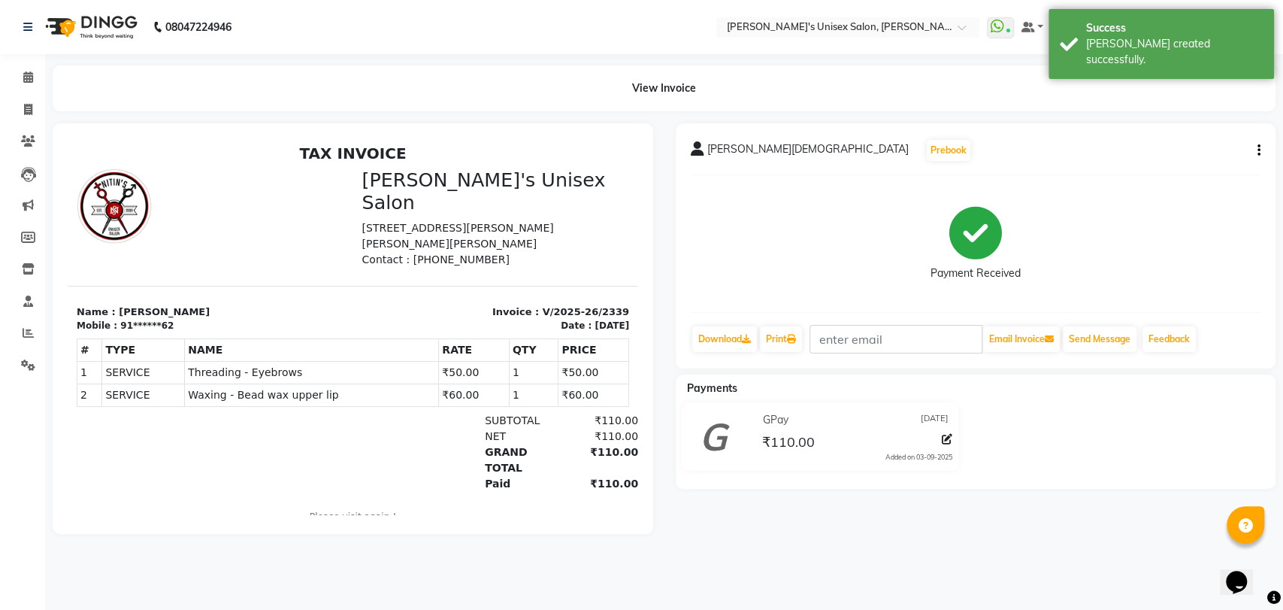
click at [865, 597] on div "08047224946 Select Location × Nitin's Unisex Salon, Samta Nagar WhatsApp Status…" at bounding box center [641, 305] width 1283 height 610
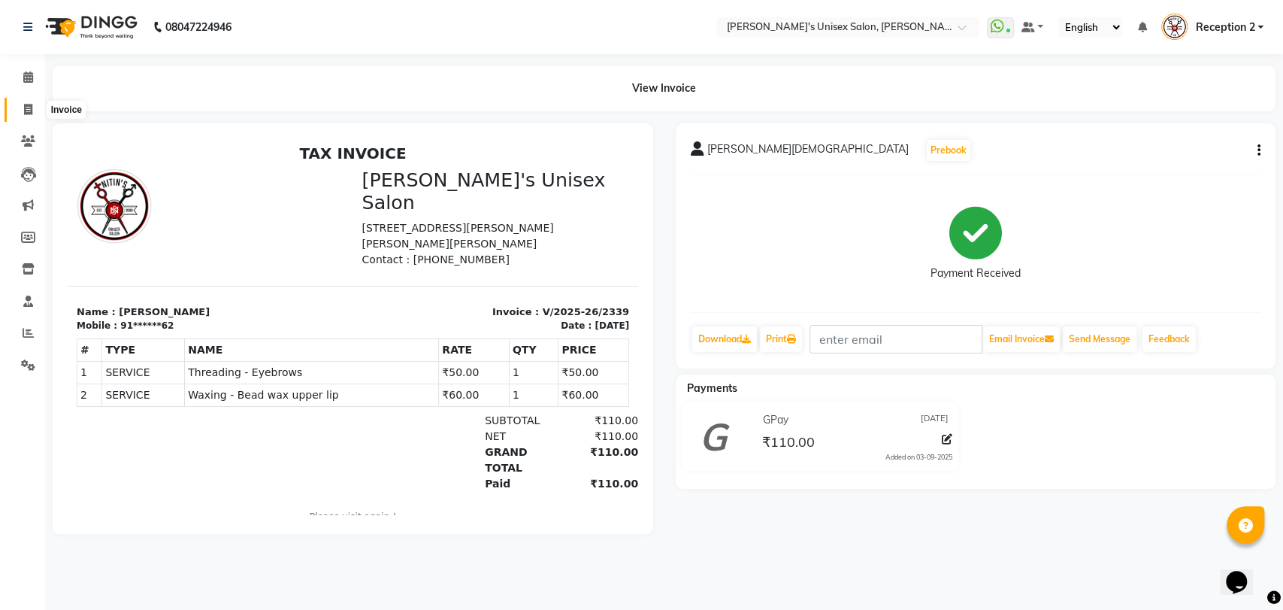
click at [26, 109] on icon at bounding box center [28, 109] width 8 height 11
select select "62"
select select "service"
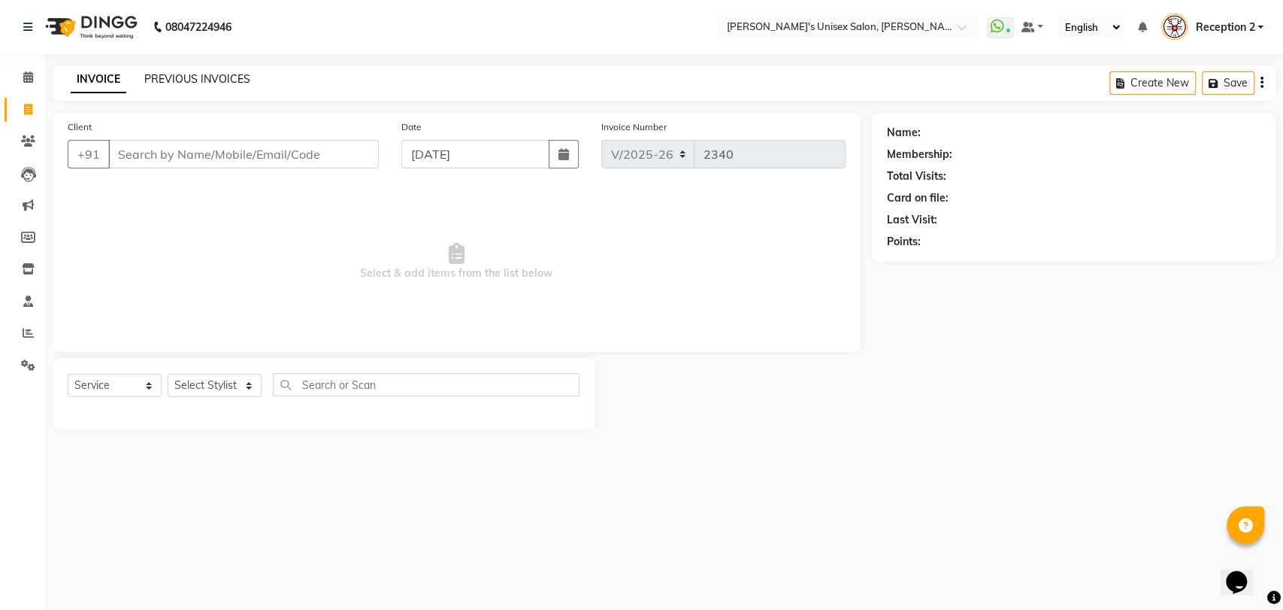
click at [199, 85] on link "PREVIOUS INVOICES" at bounding box center [197, 79] width 106 height 14
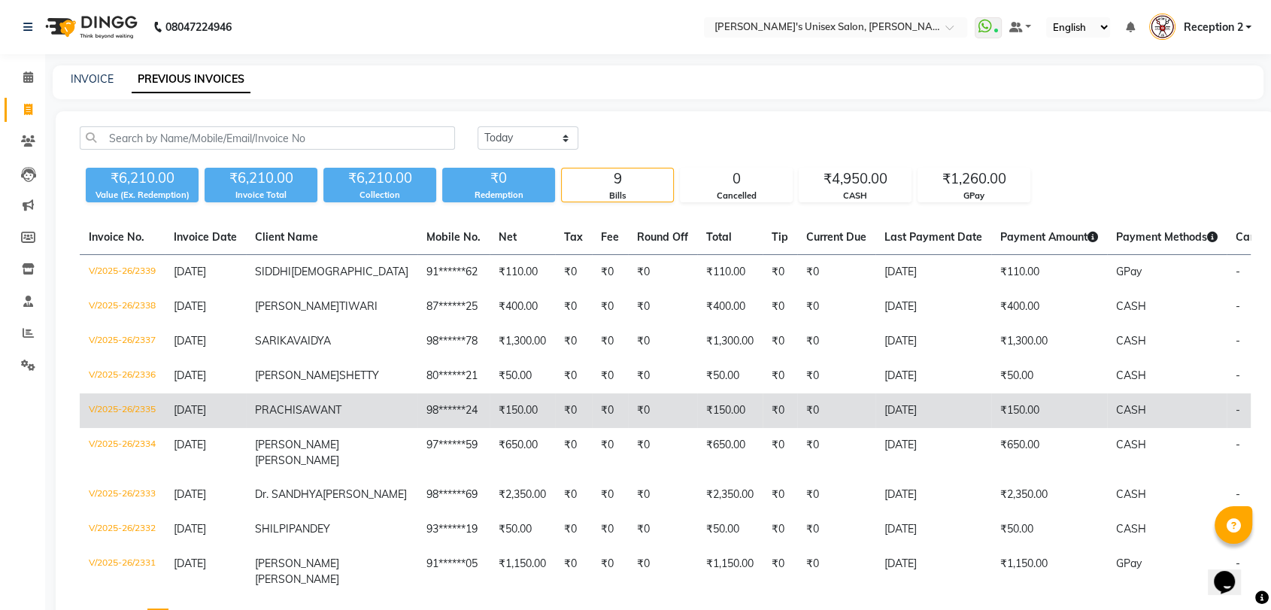
click at [417, 428] on td "98******24" at bounding box center [453, 410] width 72 height 35
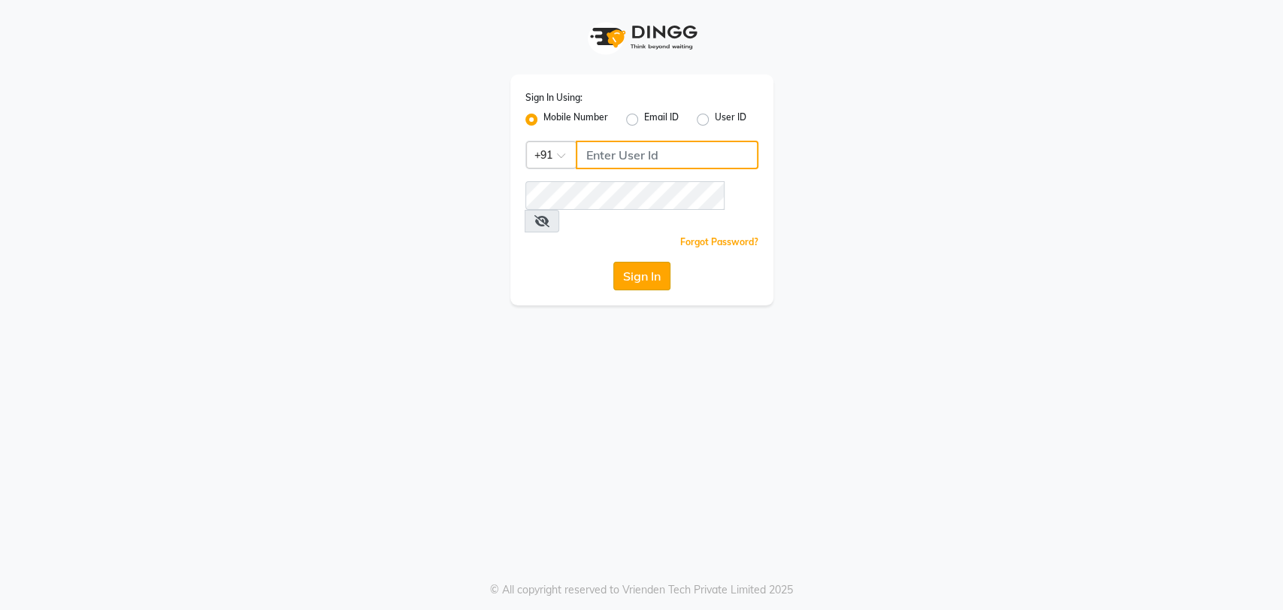
type input "7208314193"
click at [632, 262] on button "Sign In" at bounding box center [641, 276] width 57 height 29
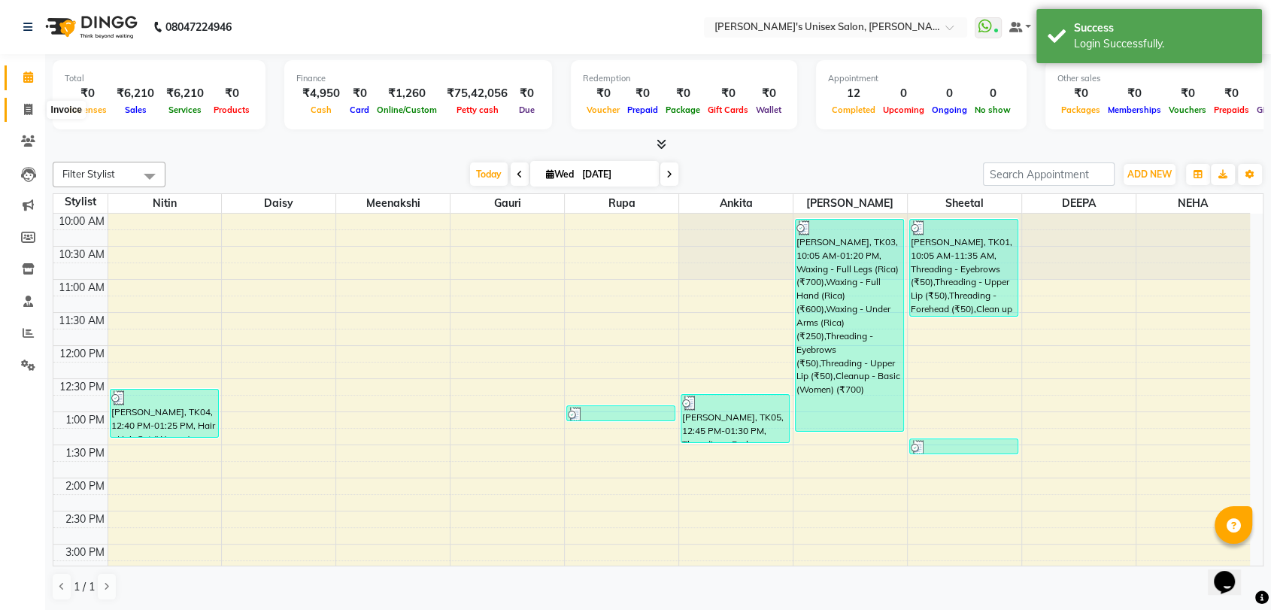
click at [27, 112] on icon at bounding box center [28, 109] width 8 height 11
select select "62"
select select "service"
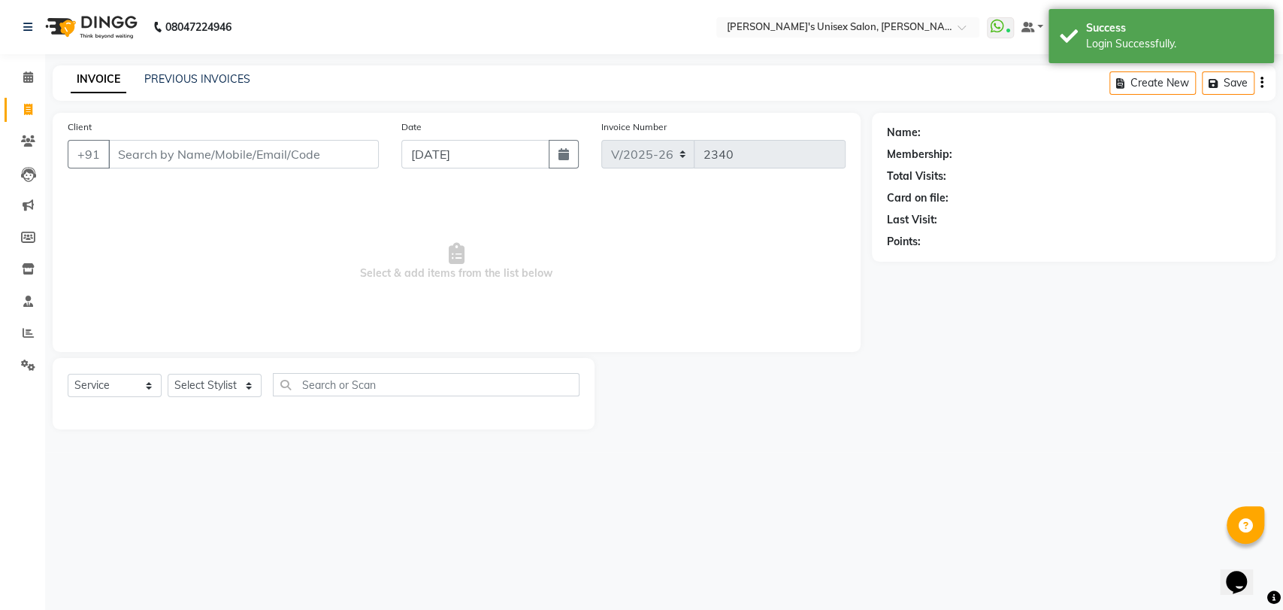
click at [301, 153] on input "Client" at bounding box center [243, 154] width 271 height 29
click at [177, 85] on link "PREVIOUS INVOICES" at bounding box center [197, 79] width 106 height 14
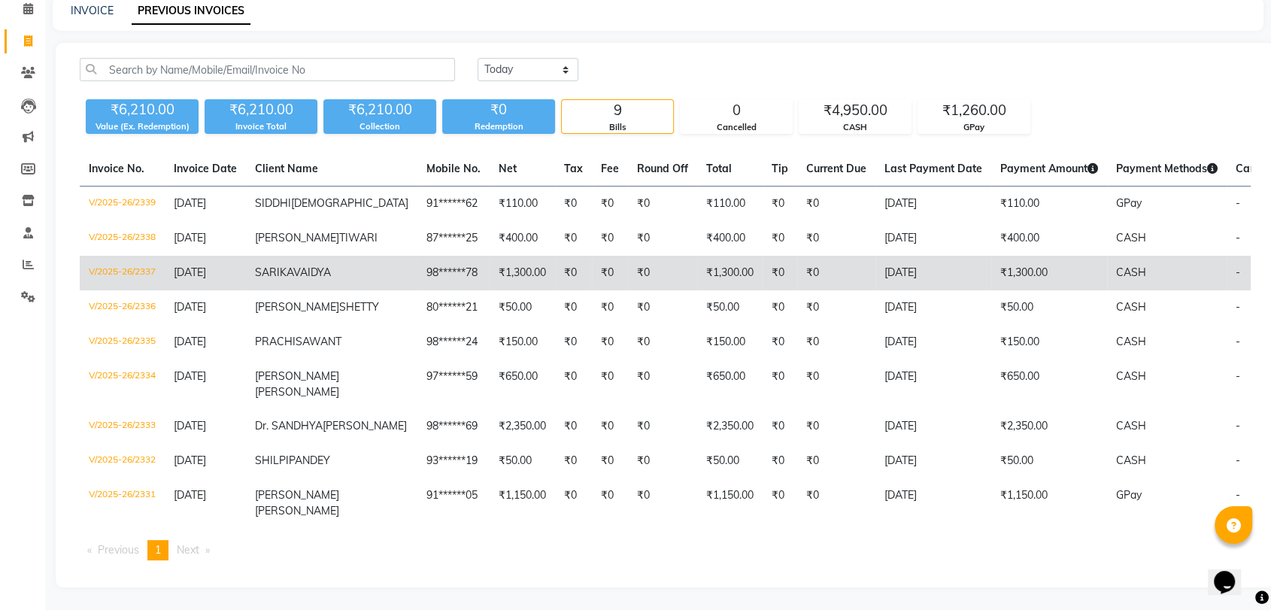
scroll to position [119, 0]
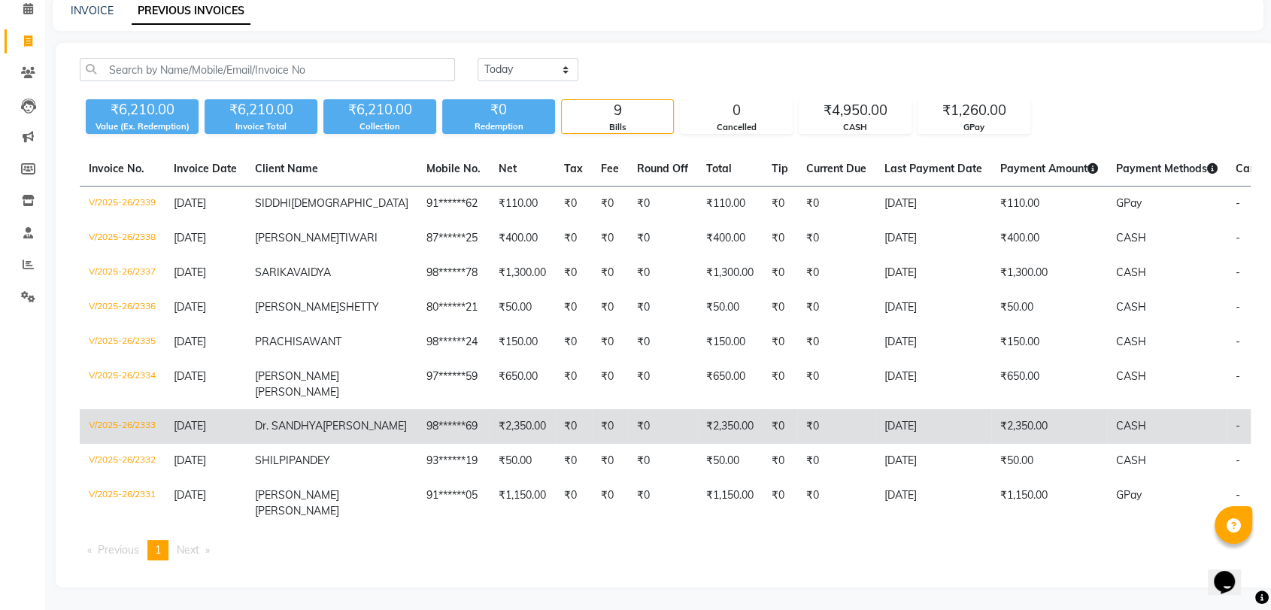
click at [417, 444] on td "98******69" at bounding box center [453, 426] width 72 height 35
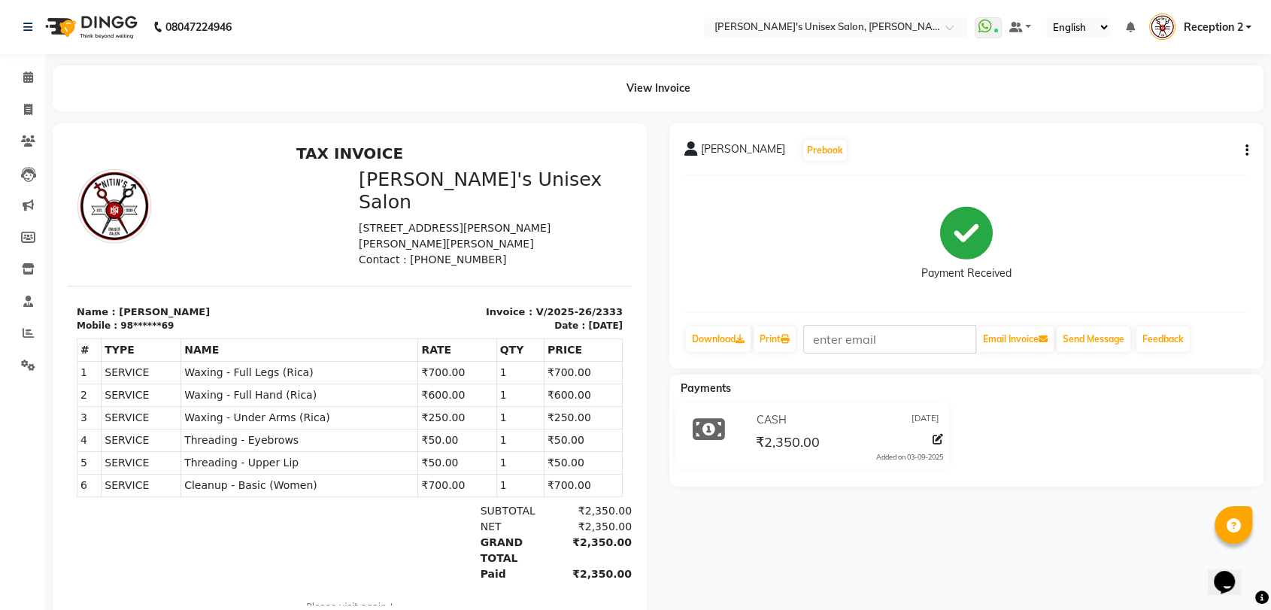
click at [1245, 150] on icon "button" at bounding box center [1246, 150] width 3 height 1
click at [1192, 138] on div "Split Service Amount" at bounding box center [1170, 141] width 103 height 19
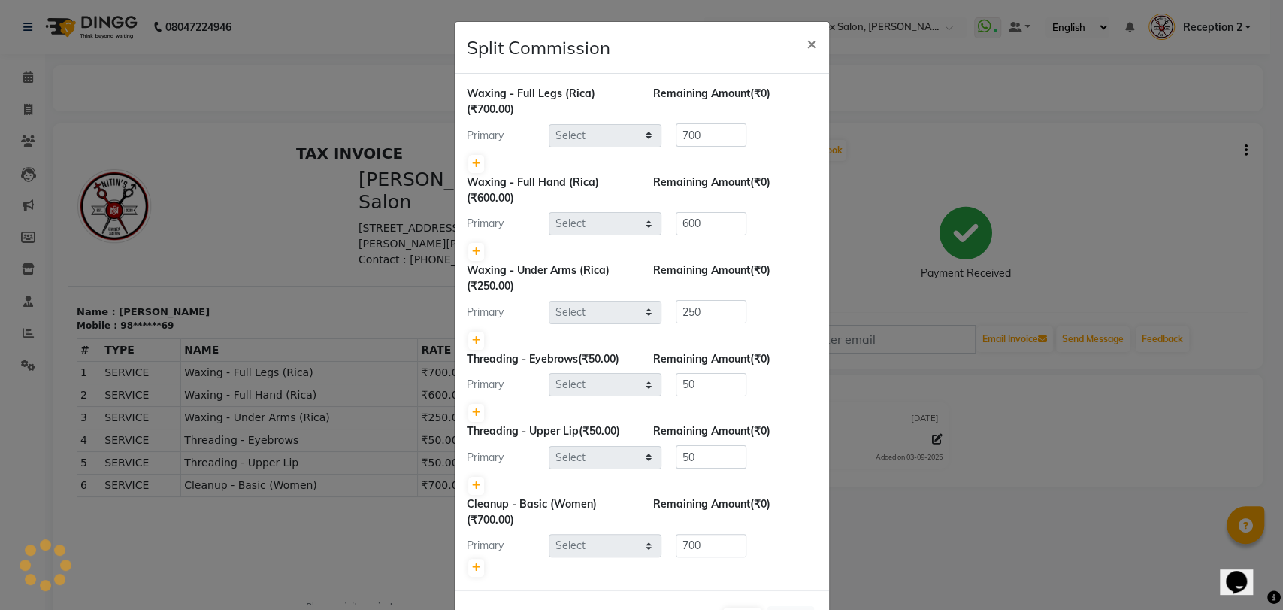
select select "32881"
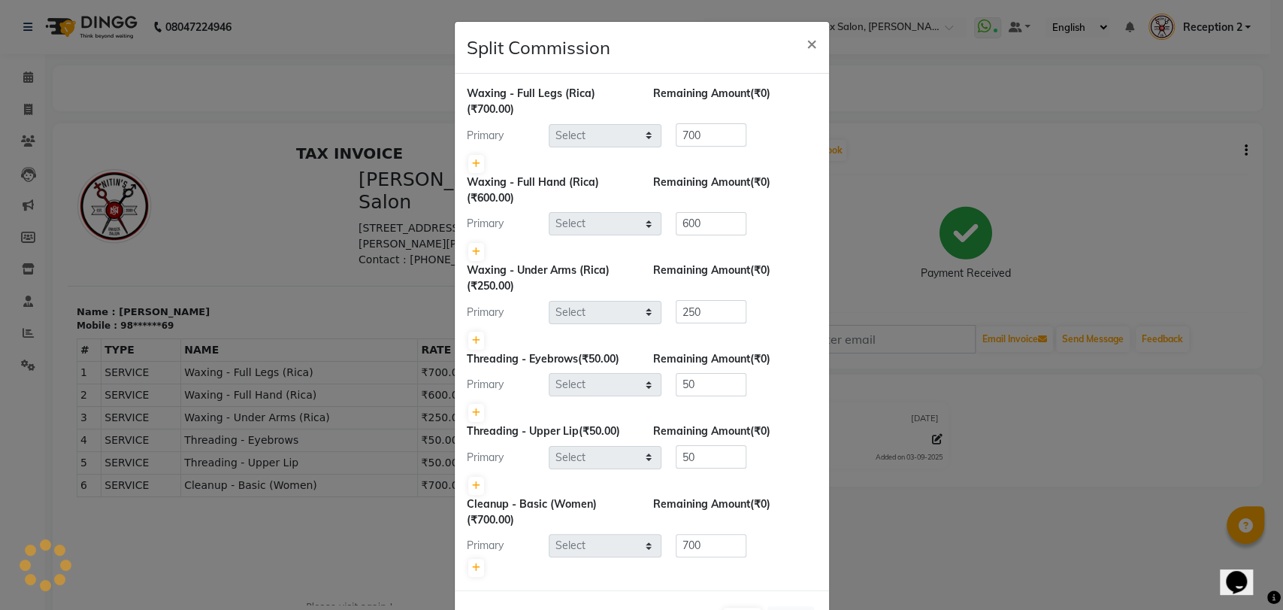
select select "32881"
drag, startPoint x: 1192, startPoint y: 138, endPoint x: 1193, endPoint y: 469, distance: 330.8
click at [1193, 469] on ngb-modal-window "Split Commission × Waxing - Full Legs (Rica) (₹700.00) Remaining Amount (₹0) Pr…" at bounding box center [641, 305] width 1283 height 610
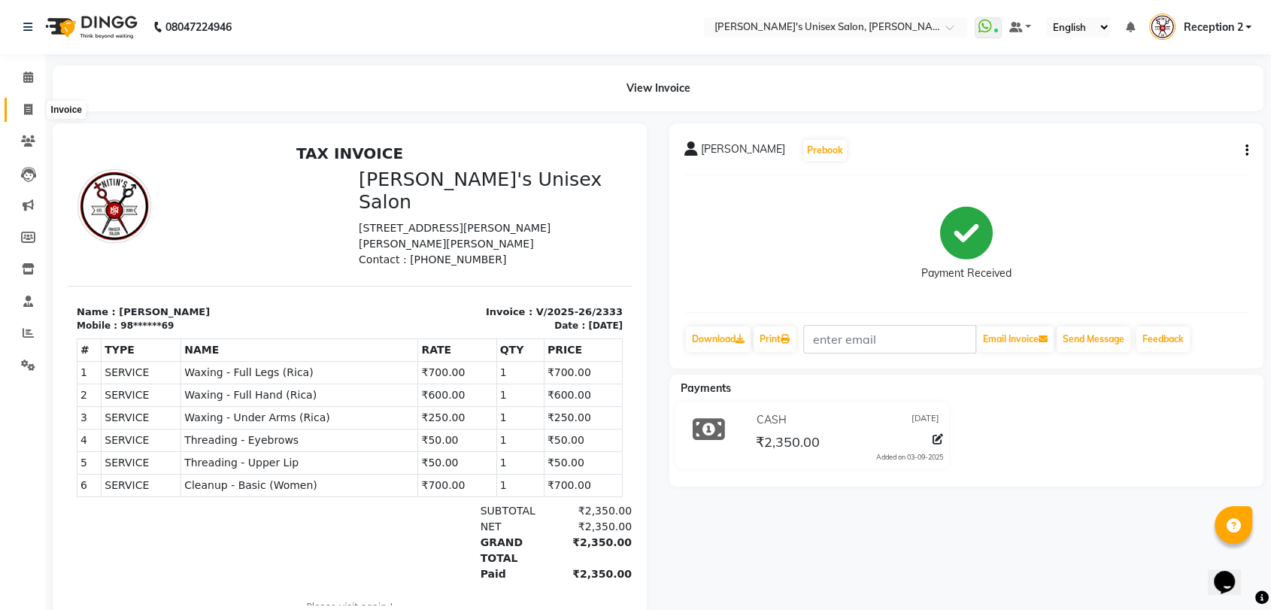
click at [24, 113] on icon at bounding box center [28, 109] width 8 height 11
select select "62"
select select "service"
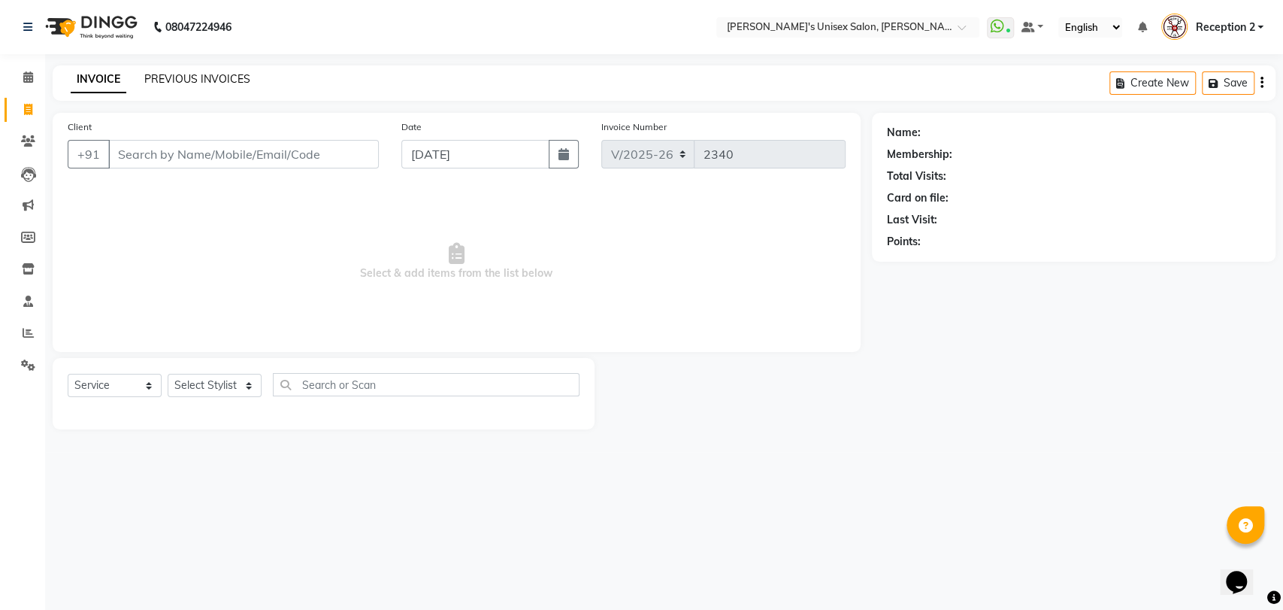
click at [198, 75] on link "PREVIOUS INVOICES" at bounding box center [197, 79] width 106 height 14
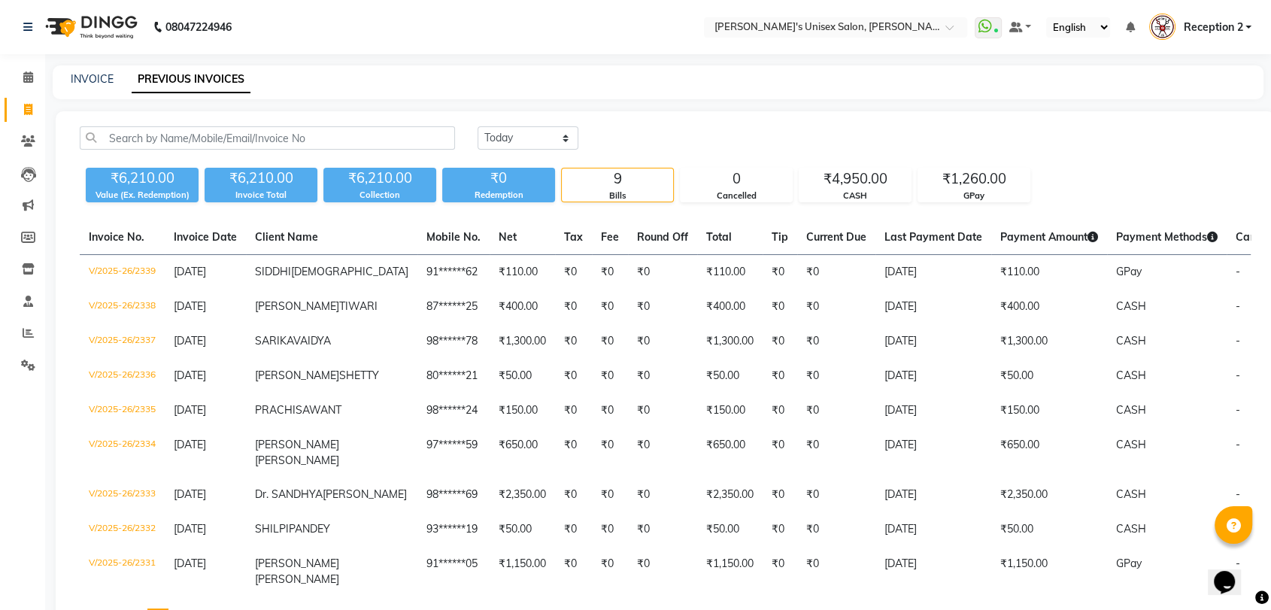
click at [198, 75] on link "PREVIOUS INVOICES" at bounding box center [191, 79] width 119 height 27
